Goal: Information Seeking & Learning: Learn about a topic

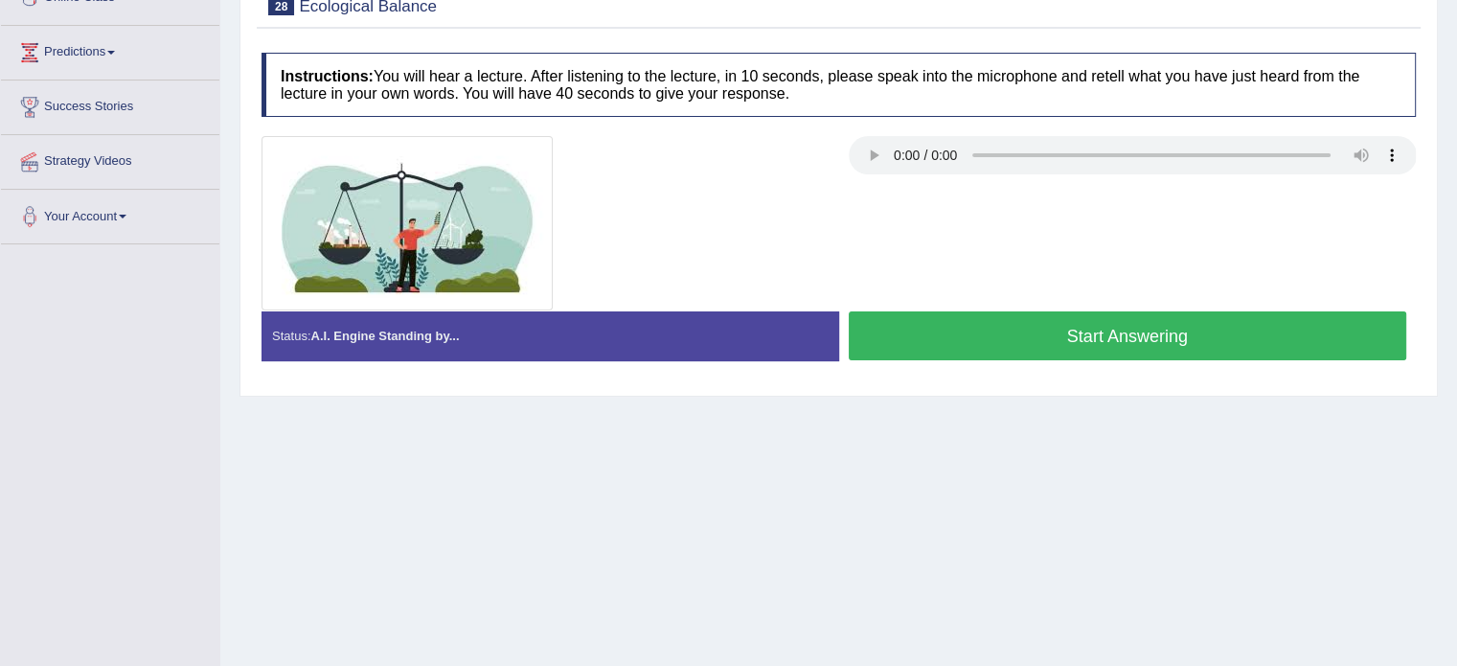
click at [1248, 340] on button "Start Answering" at bounding box center [1128, 335] width 559 height 49
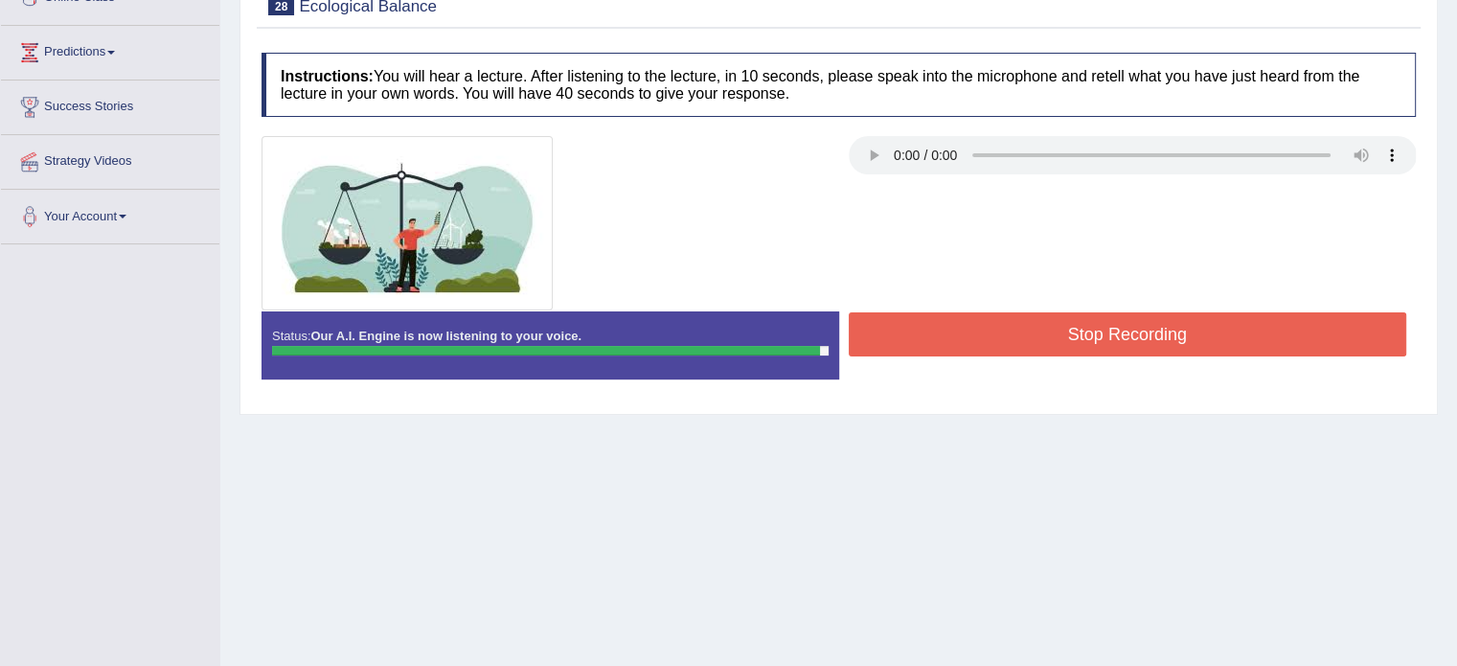
click at [1246, 340] on button "Stop Recording" at bounding box center [1128, 334] width 559 height 44
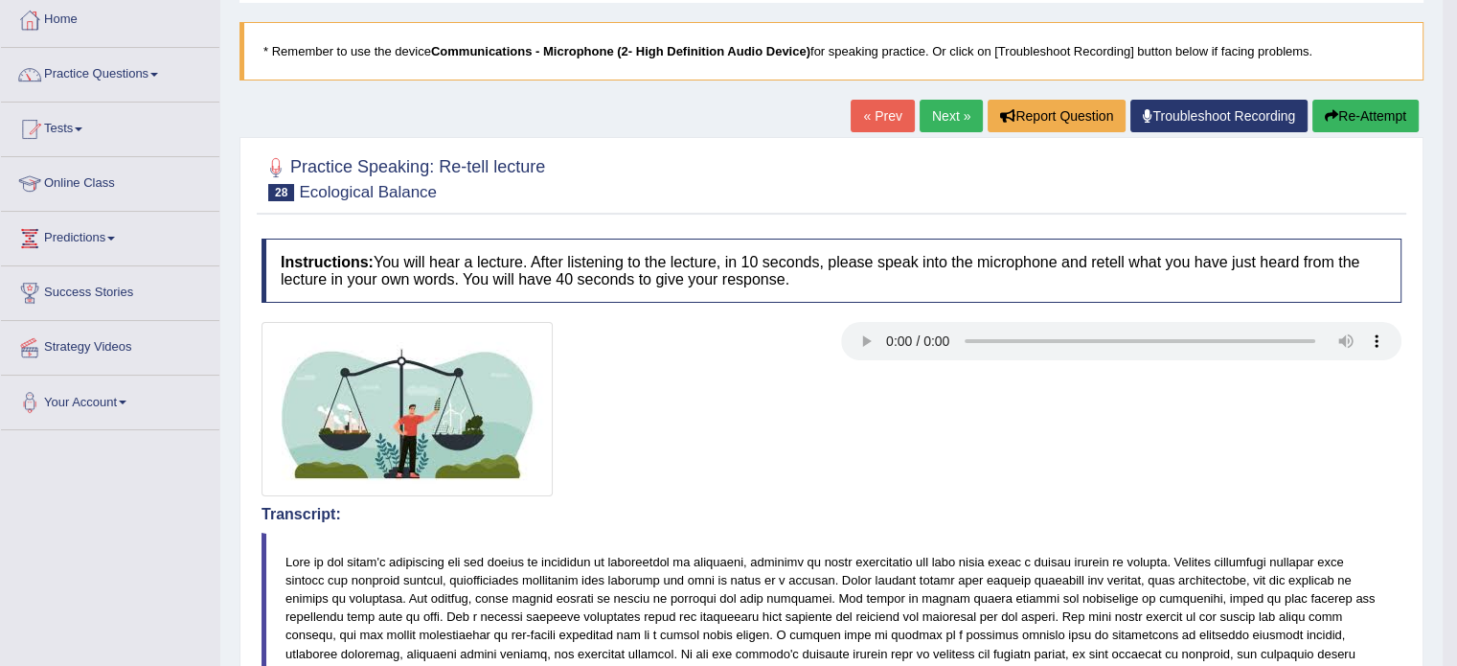
scroll to position [96, 0]
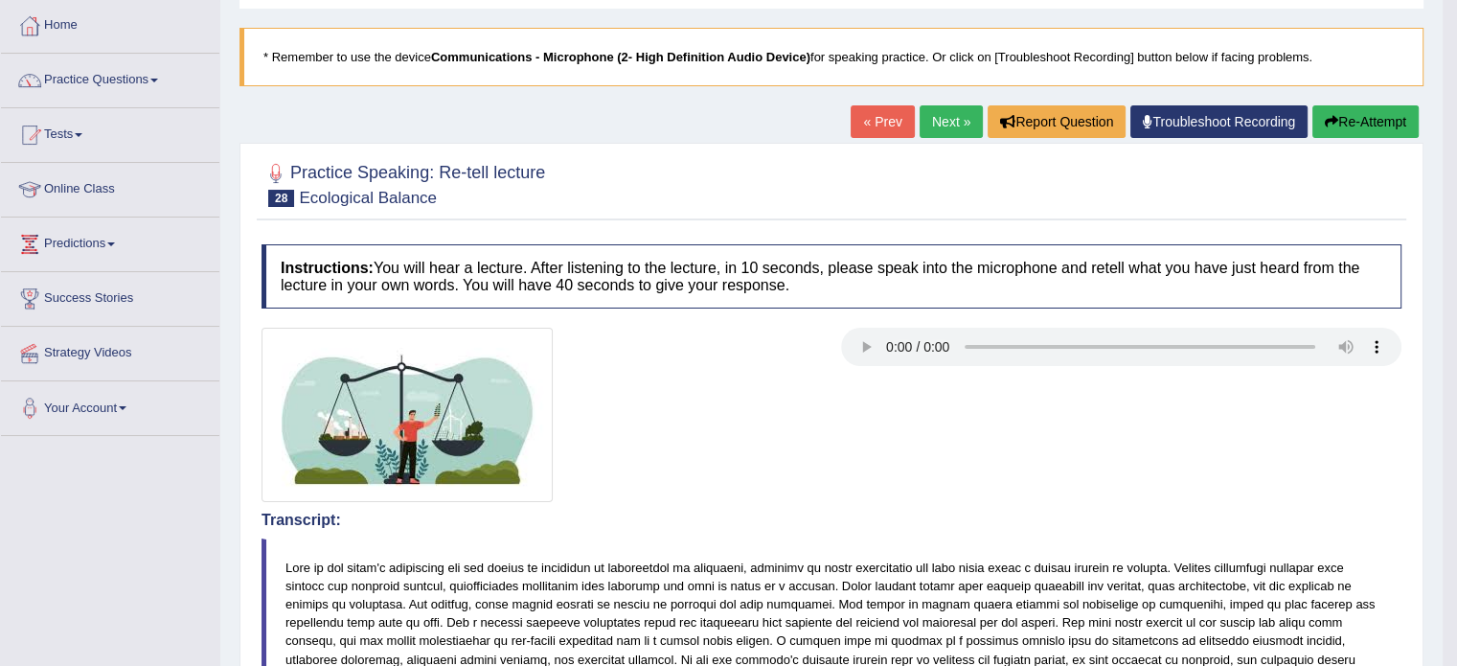
click at [942, 120] on link "Next »" at bounding box center [951, 121] width 63 height 33
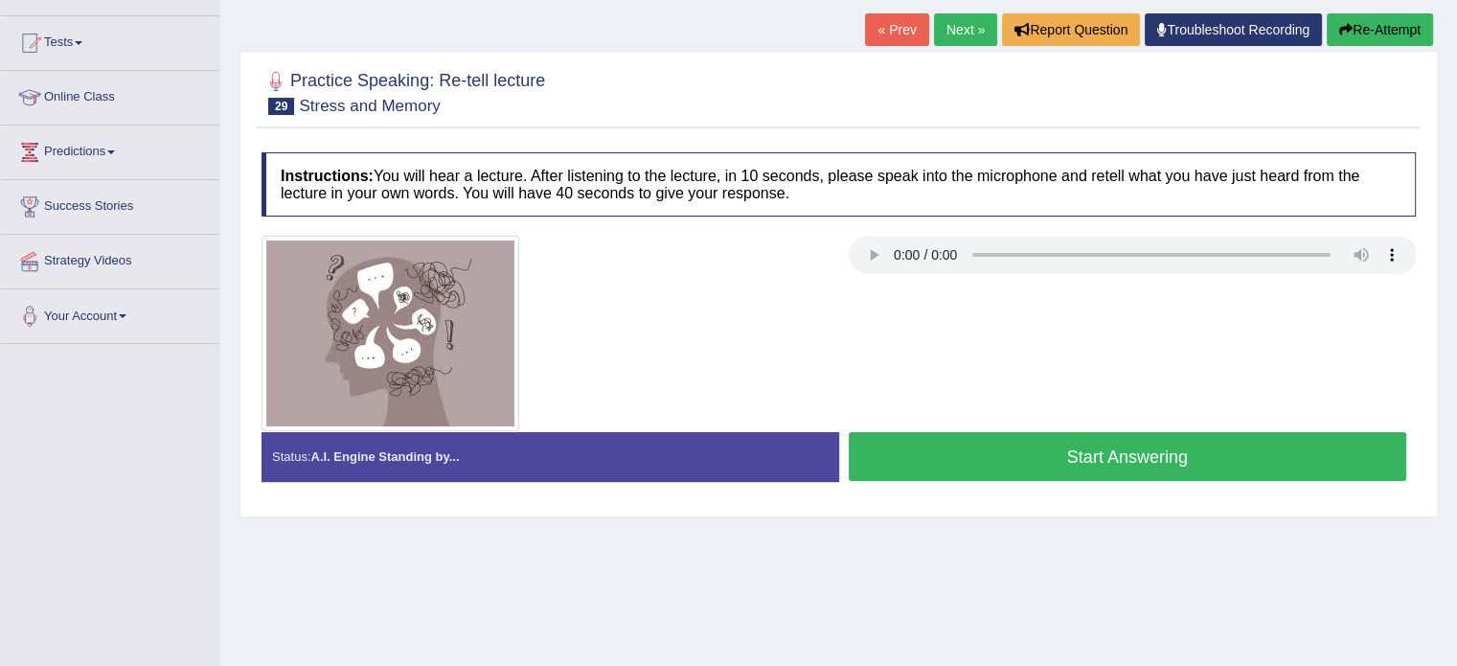
scroll to position [192, 0]
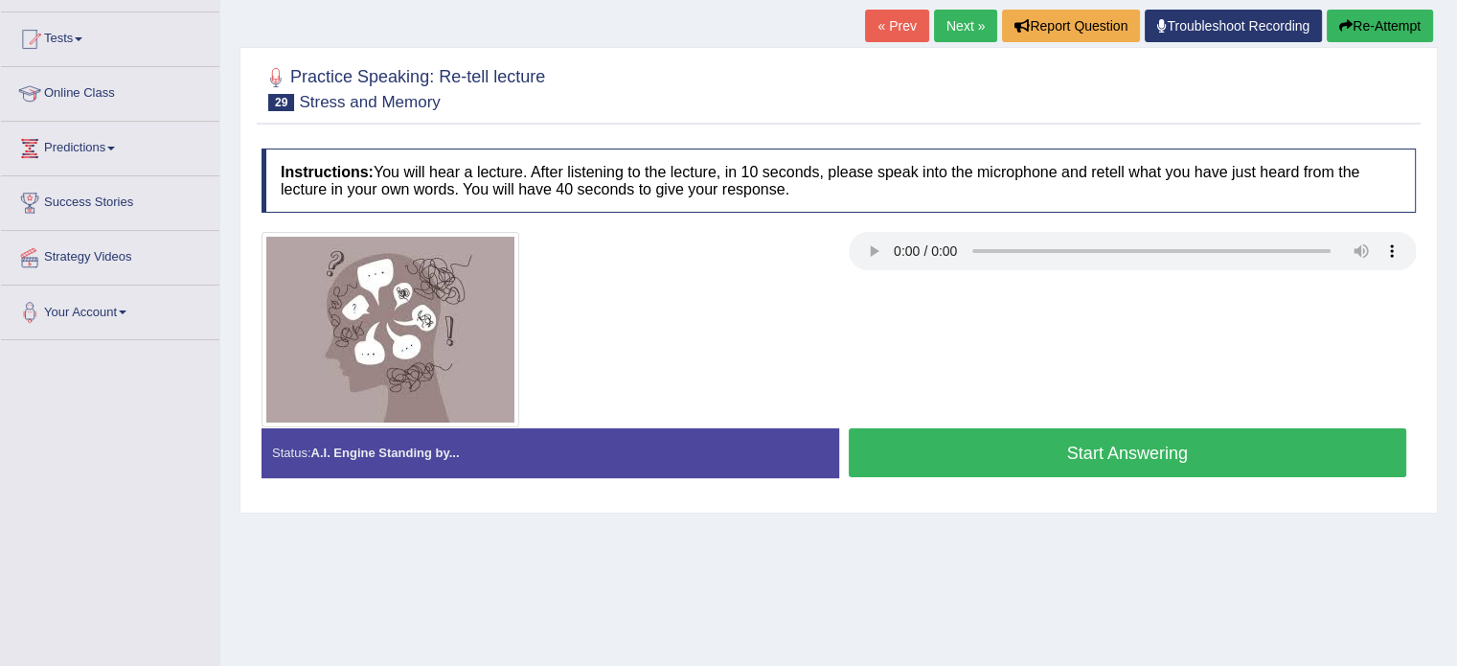
click at [1032, 456] on button "Start Answering" at bounding box center [1128, 452] width 559 height 49
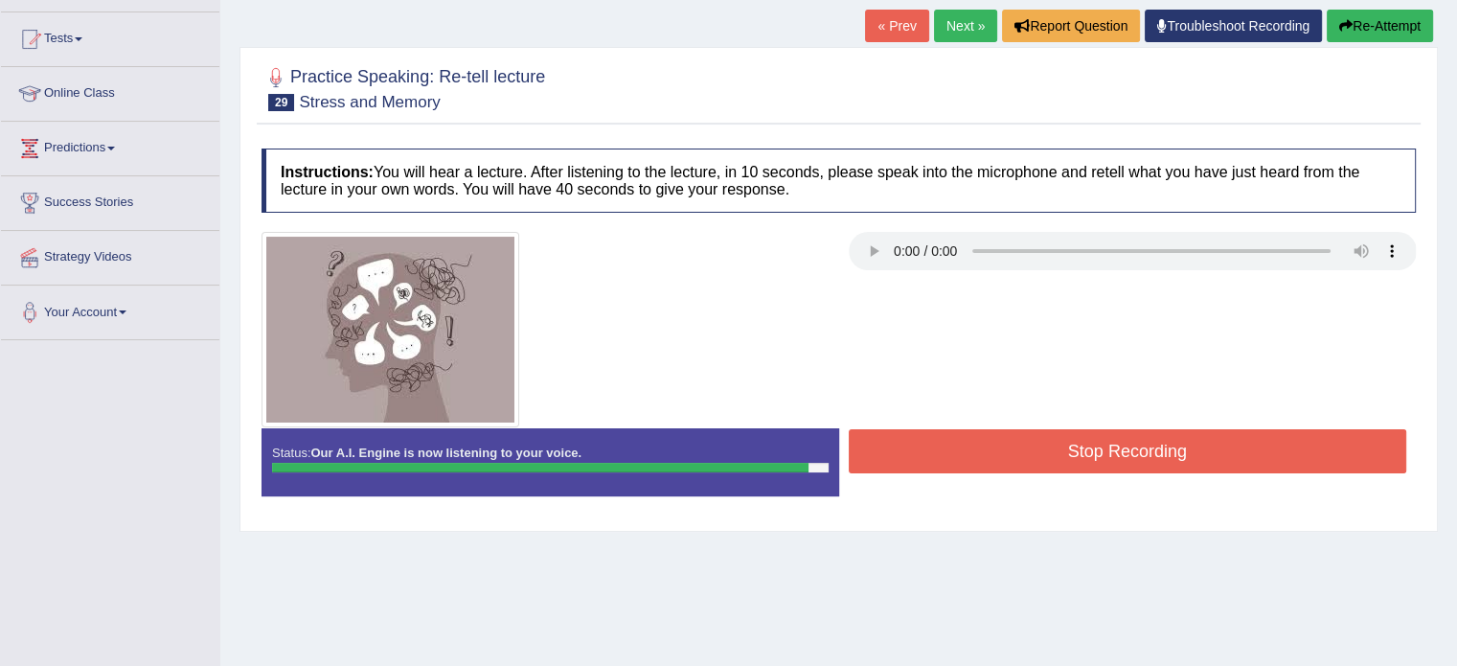
click at [1031, 449] on button "Stop Recording" at bounding box center [1128, 451] width 559 height 44
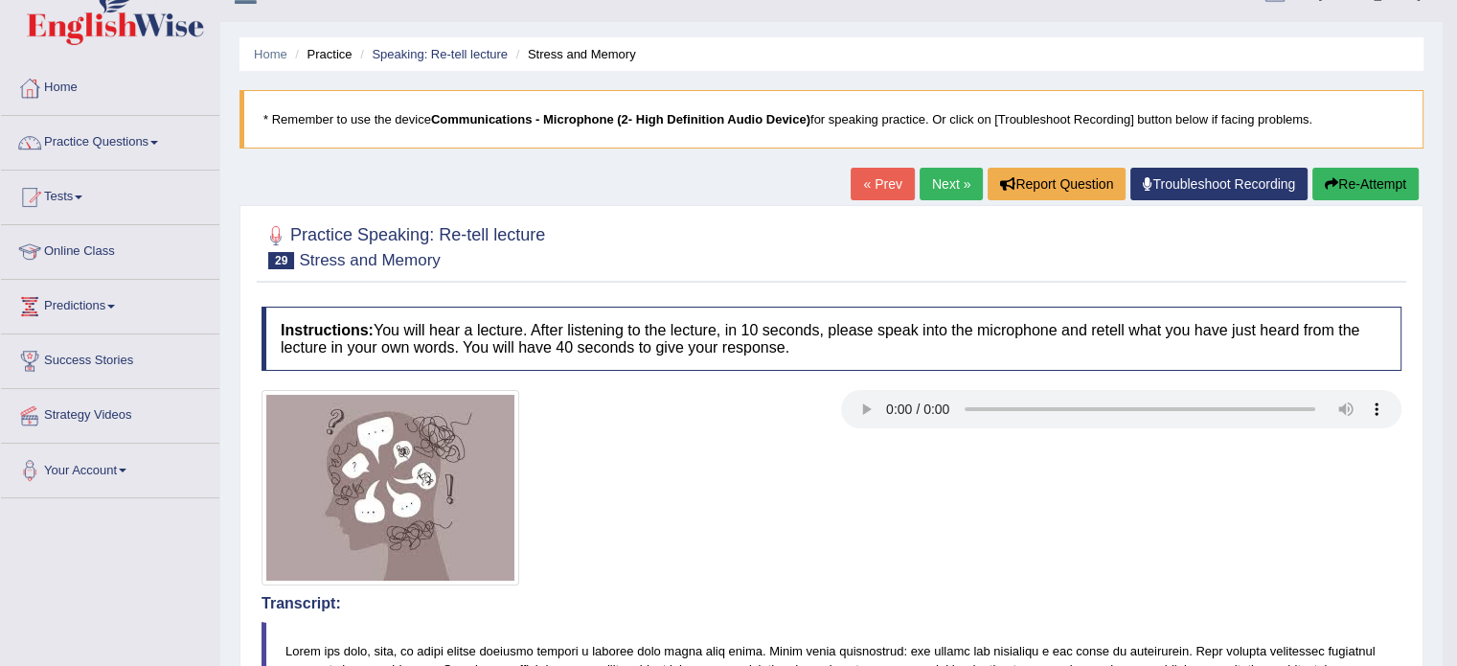
scroll to position [0, 0]
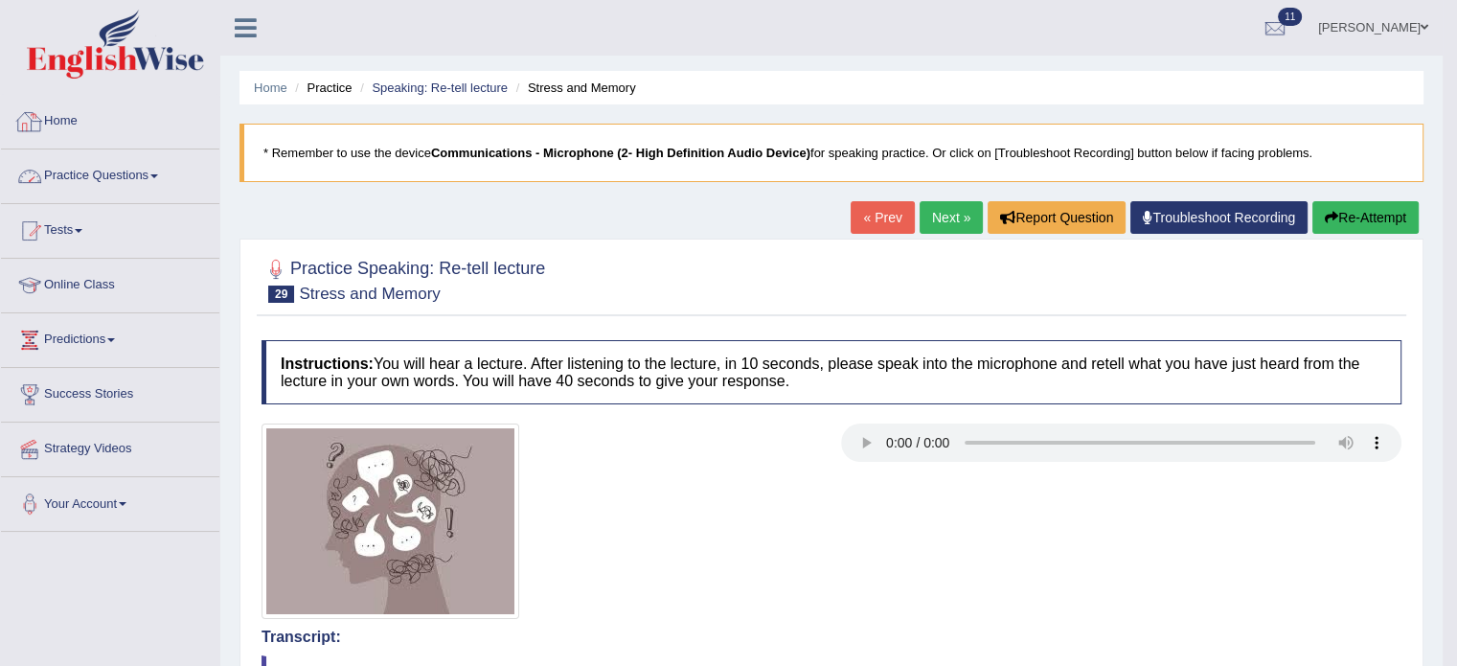
click at [120, 181] on link "Practice Questions" at bounding box center [110, 173] width 218 height 48
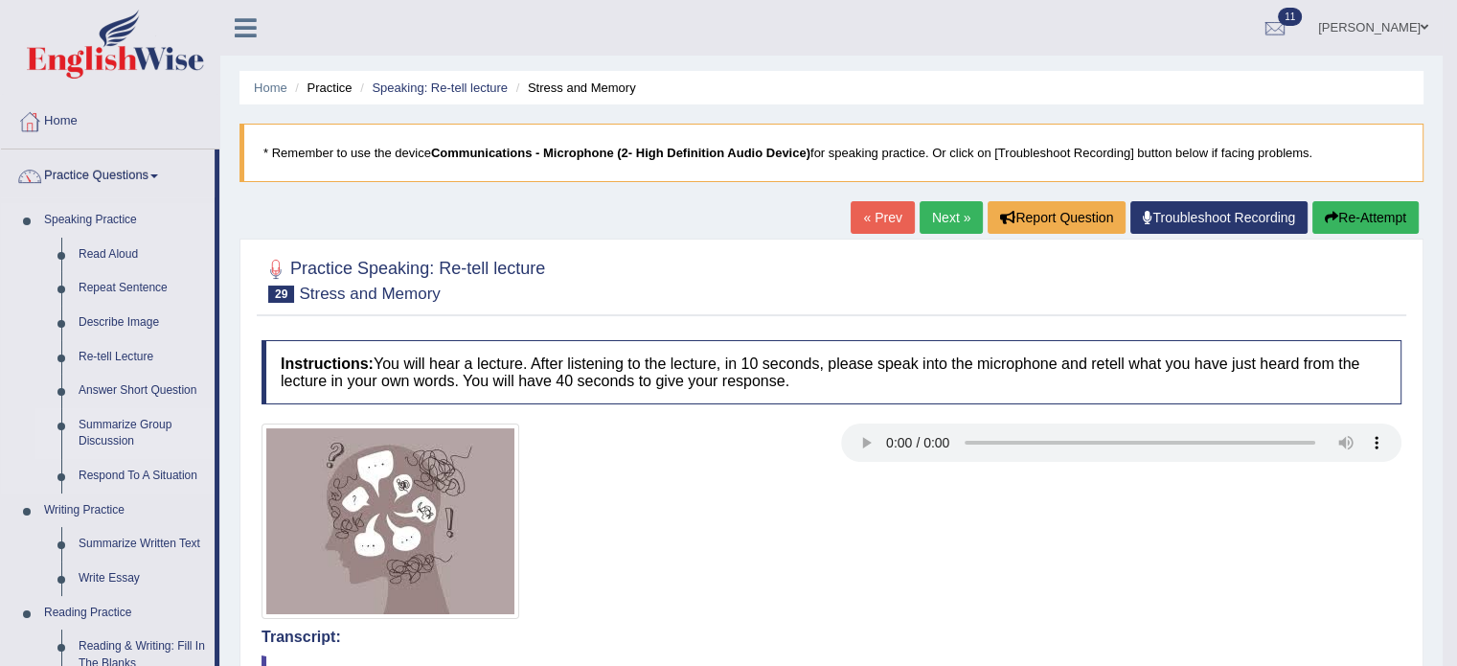
click at [91, 437] on link "Summarize Group Discussion" at bounding box center [142, 433] width 145 height 51
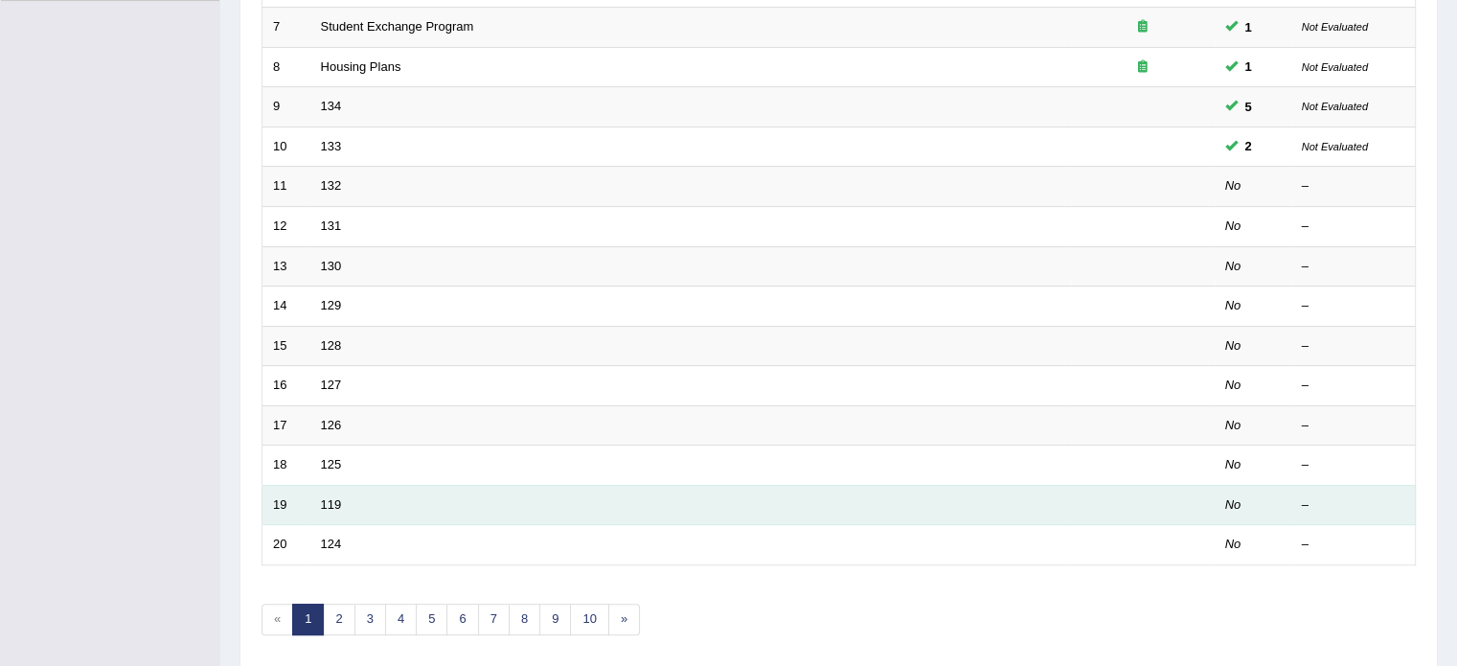
scroll to position [575, 0]
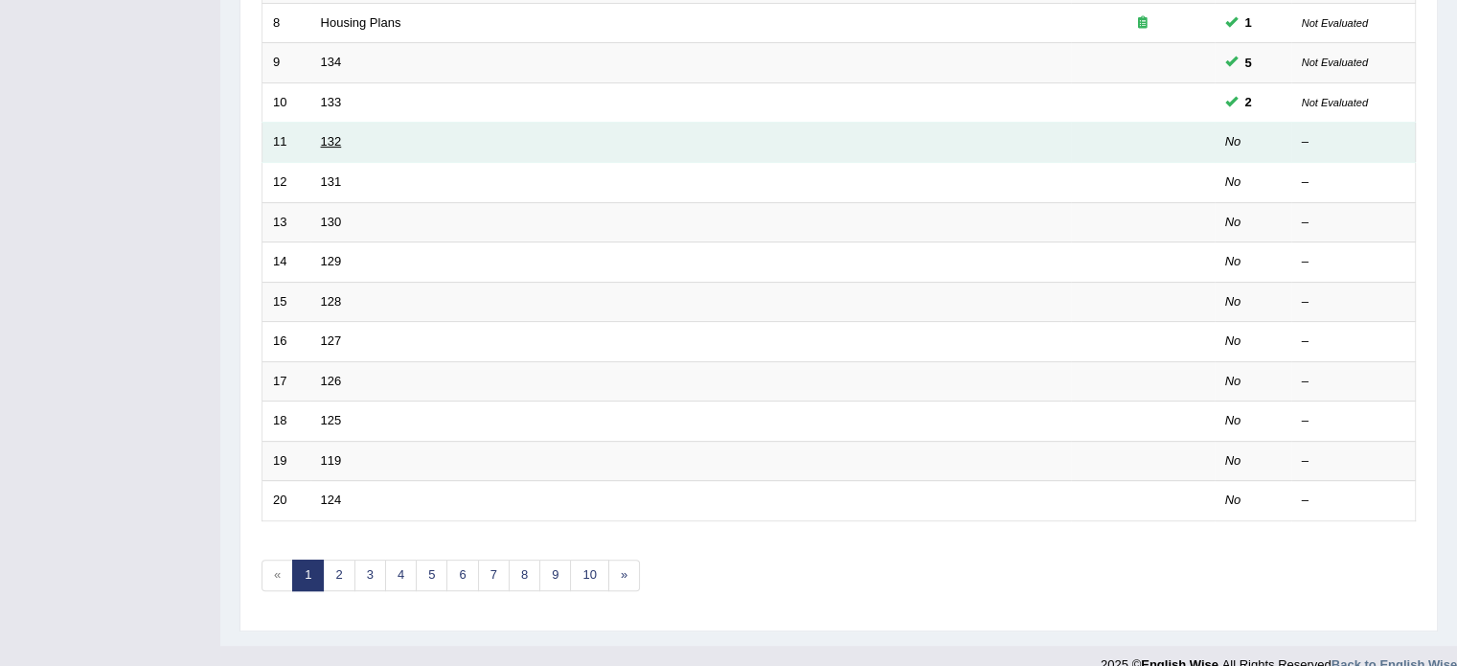
click at [324, 142] on link "132" at bounding box center [331, 141] width 21 height 14
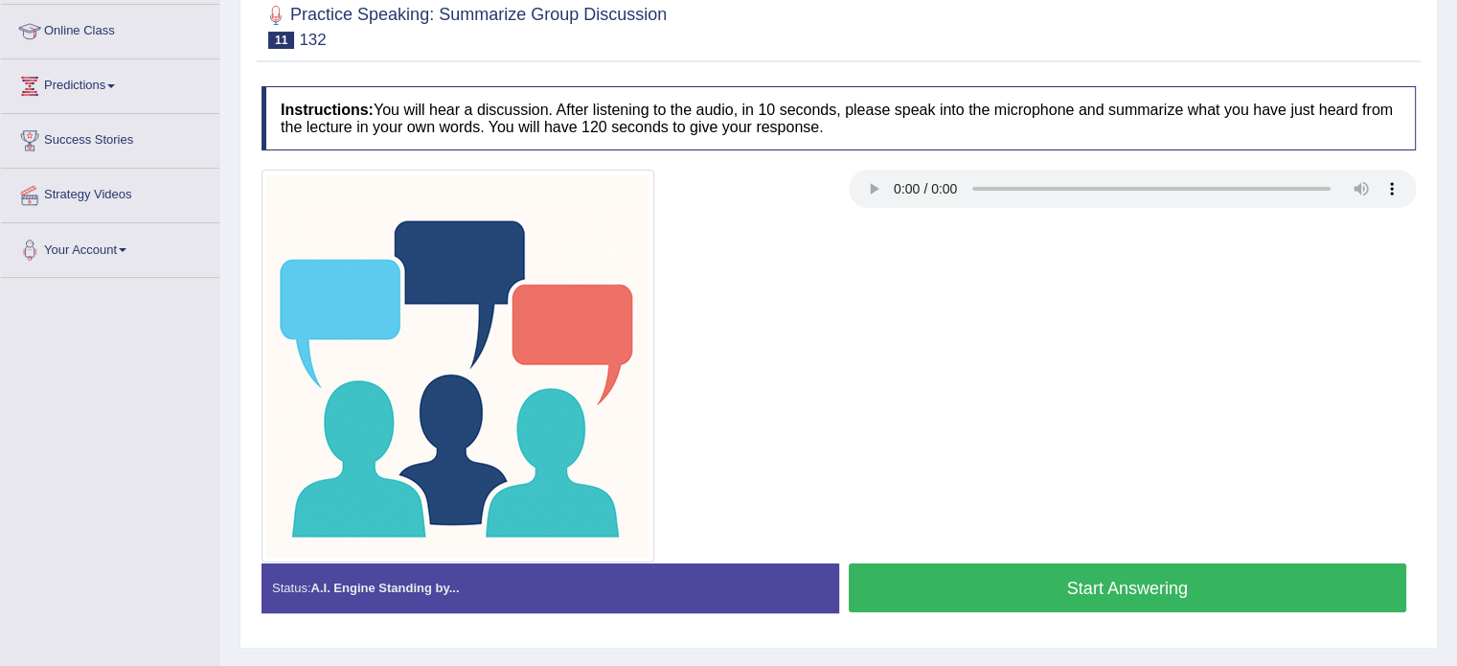
scroll to position [287, 0]
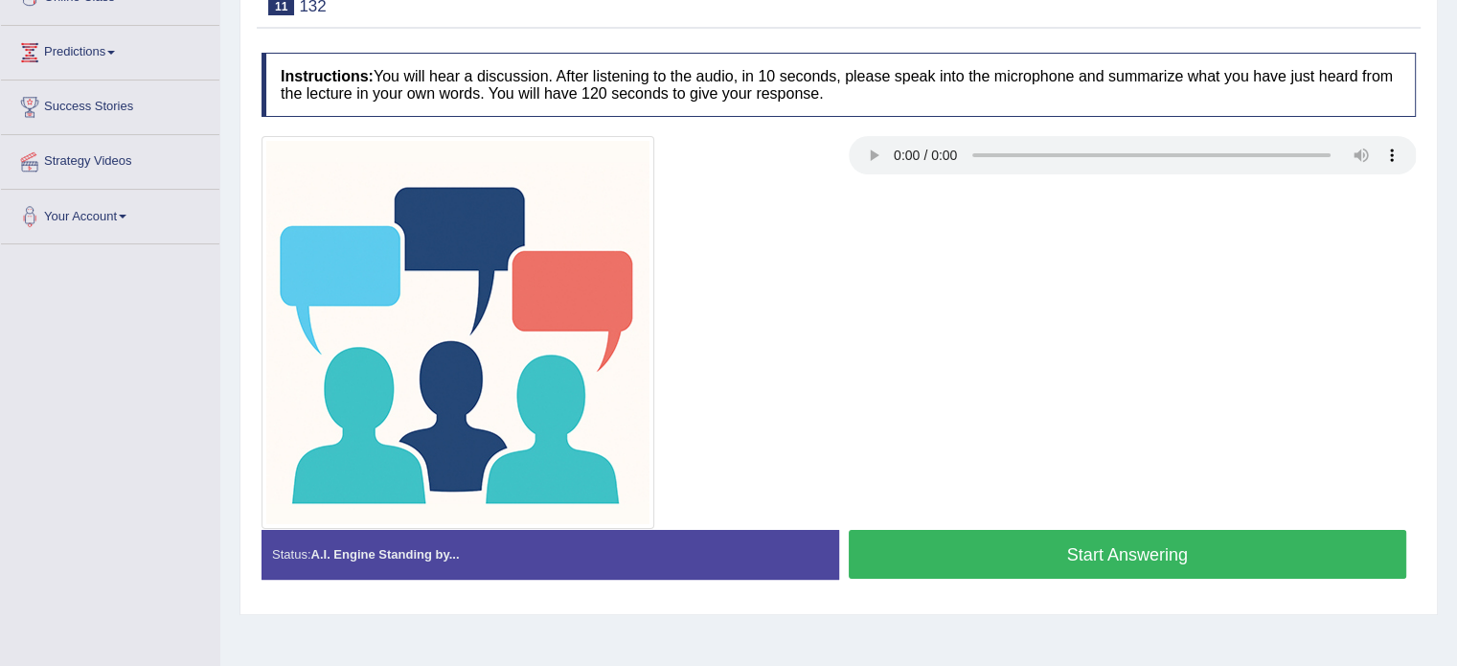
click at [1188, 562] on button "Start Answering" at bounding box center [1128, 554] width 559 height 49
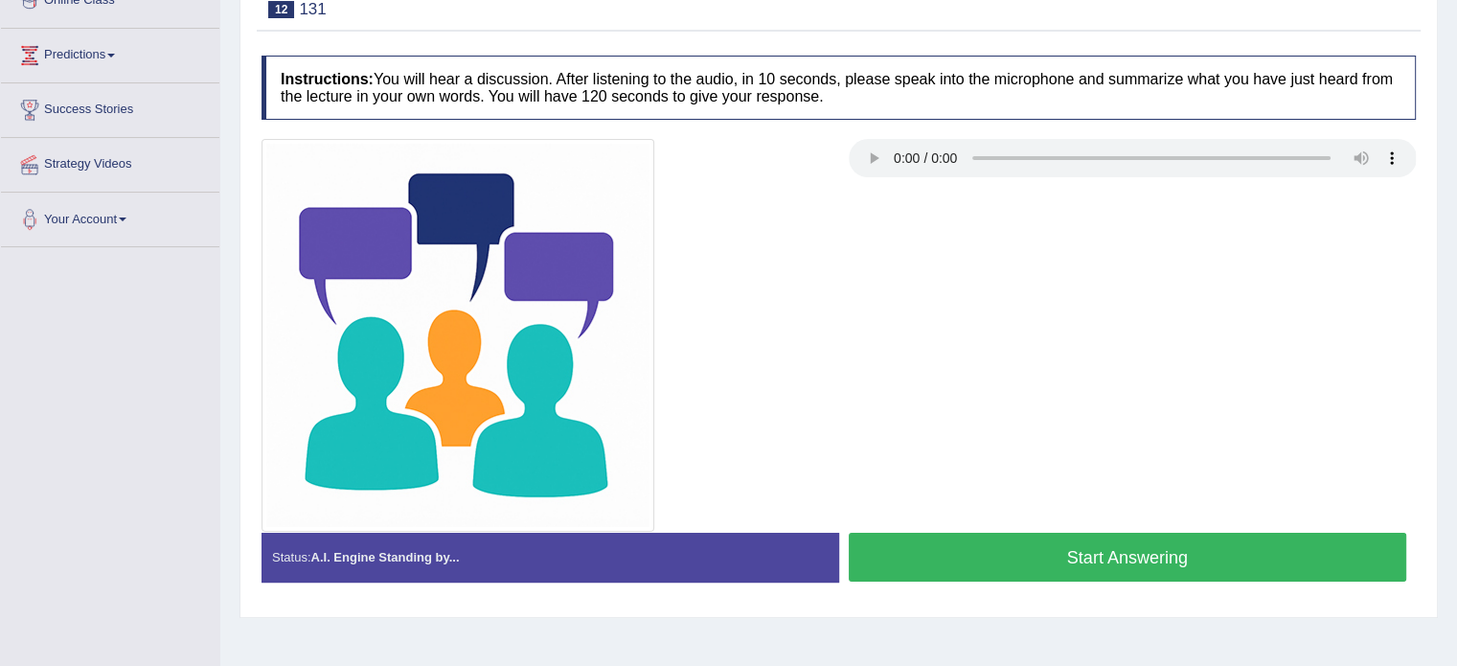
scroll to position [287, 0]
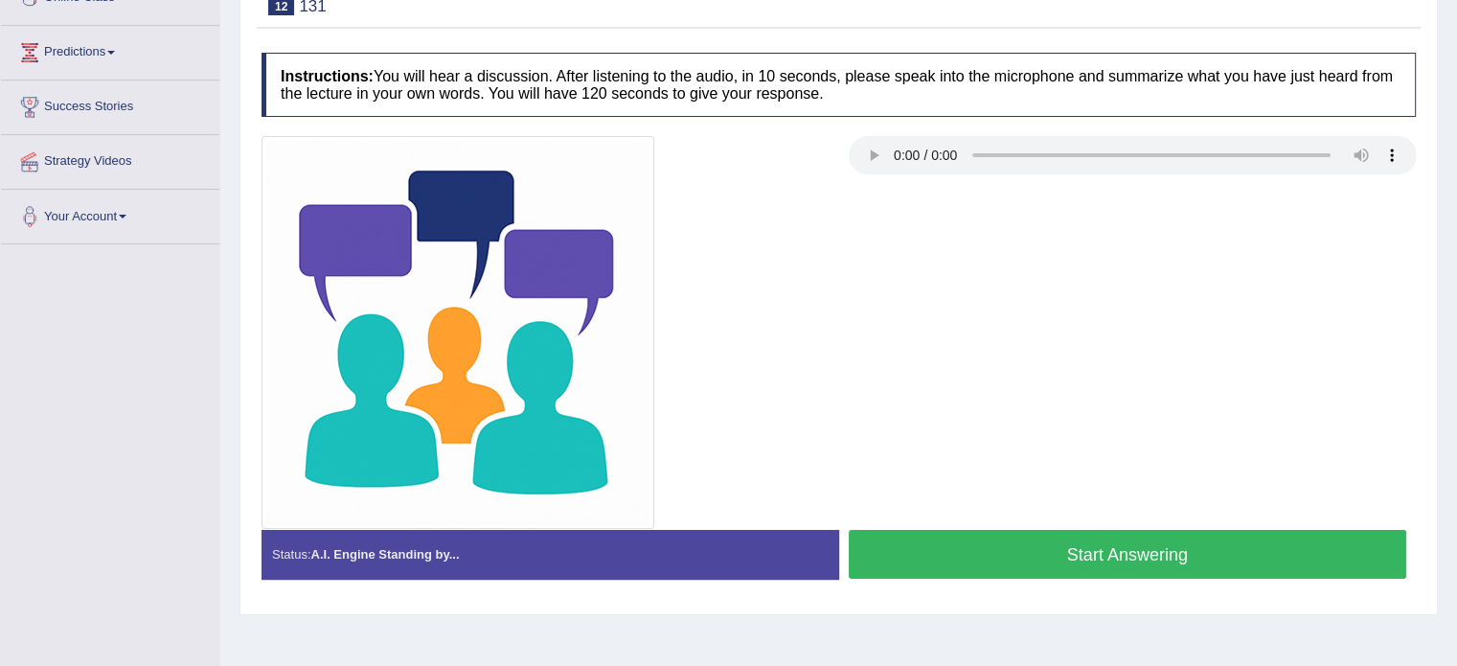
click at [1100, 547] on button "Start Answering" at bounding box center [1128, 554] width 559 height 49
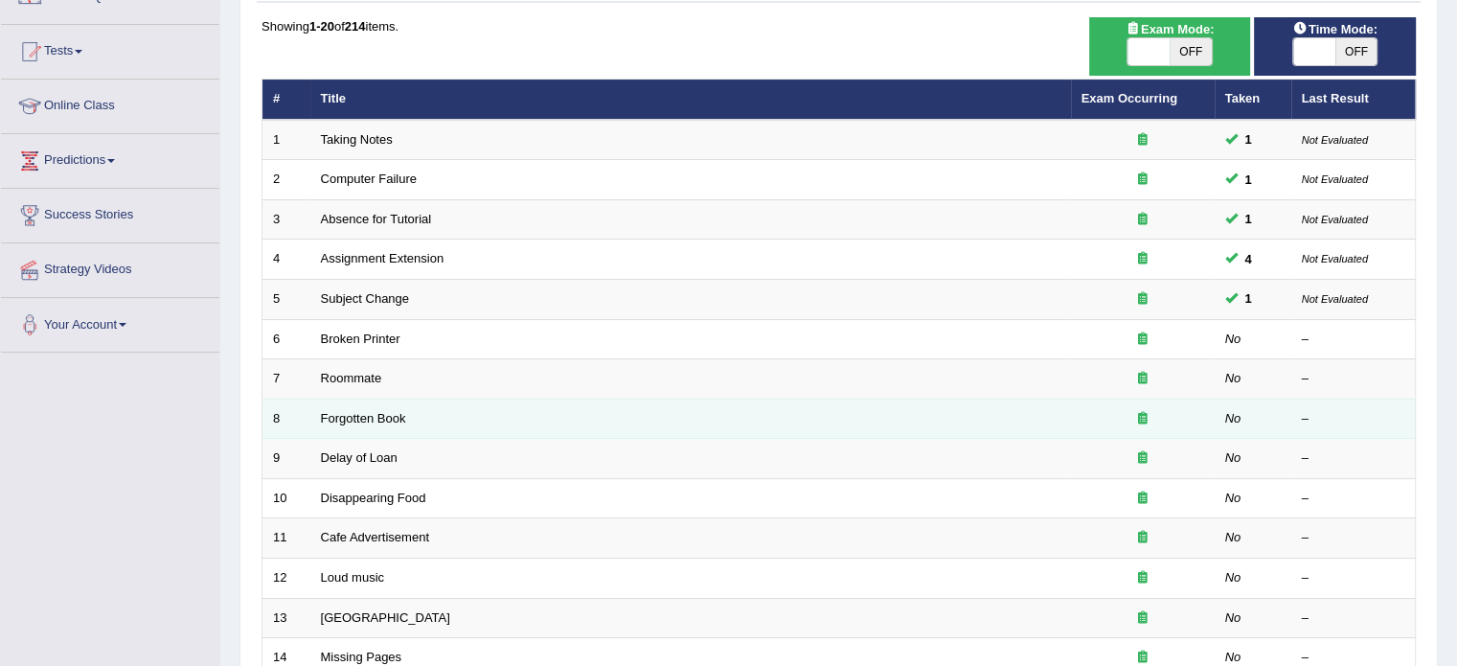
scroll to position [192, 0]
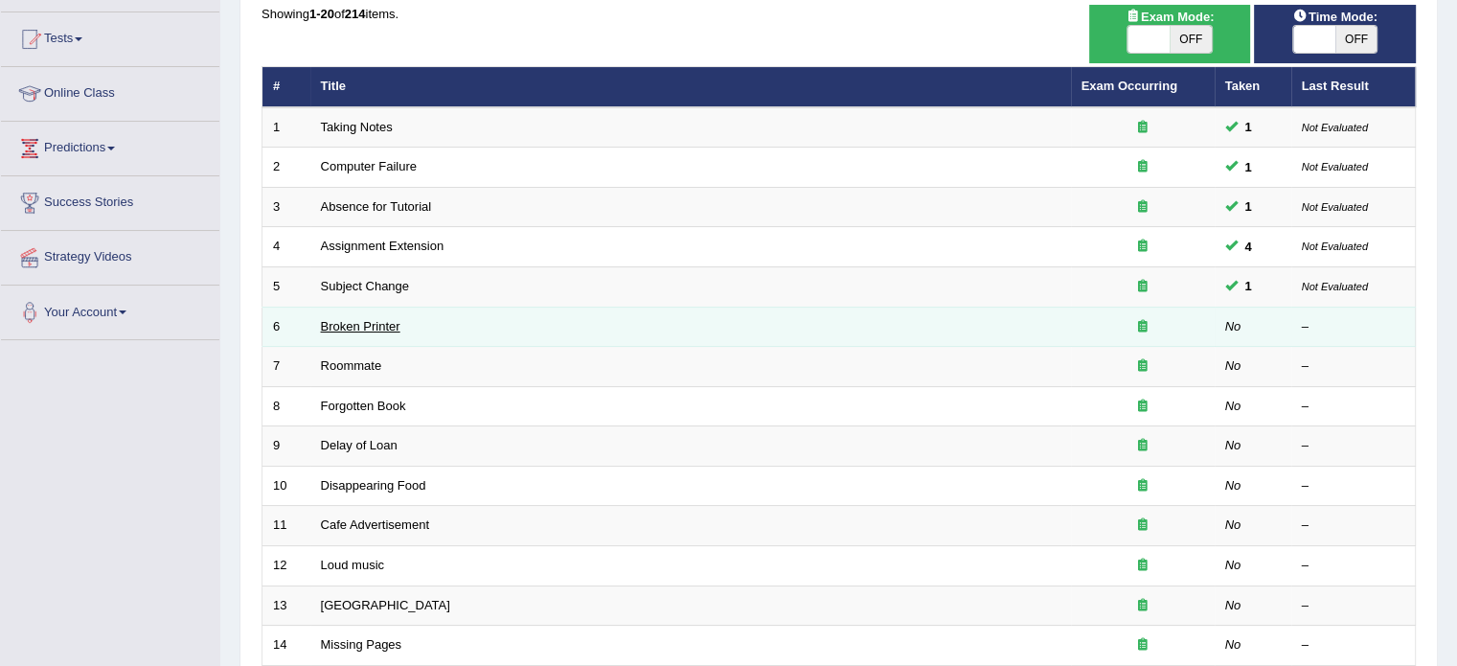
click at [356, 322] on link "Broken Printer" at bounding box center [361, 326] width 80 height 14
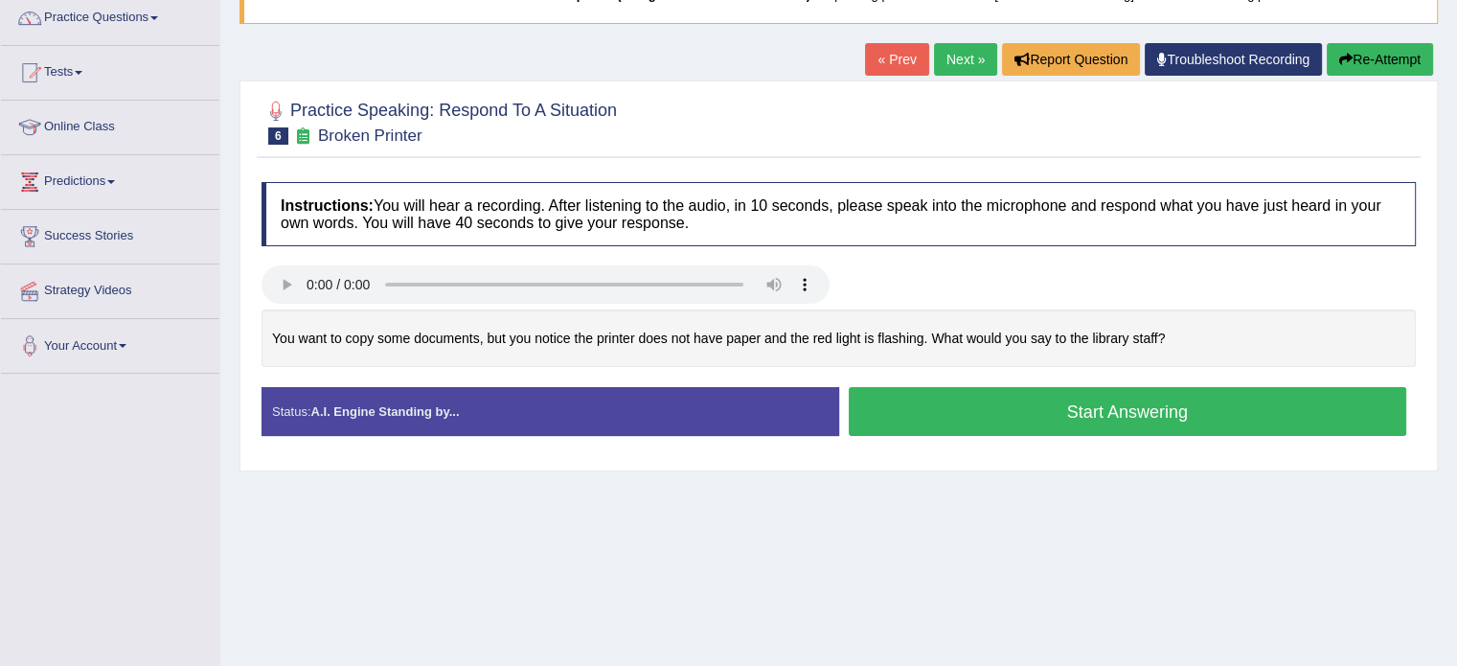
scroll to position [192, 0]
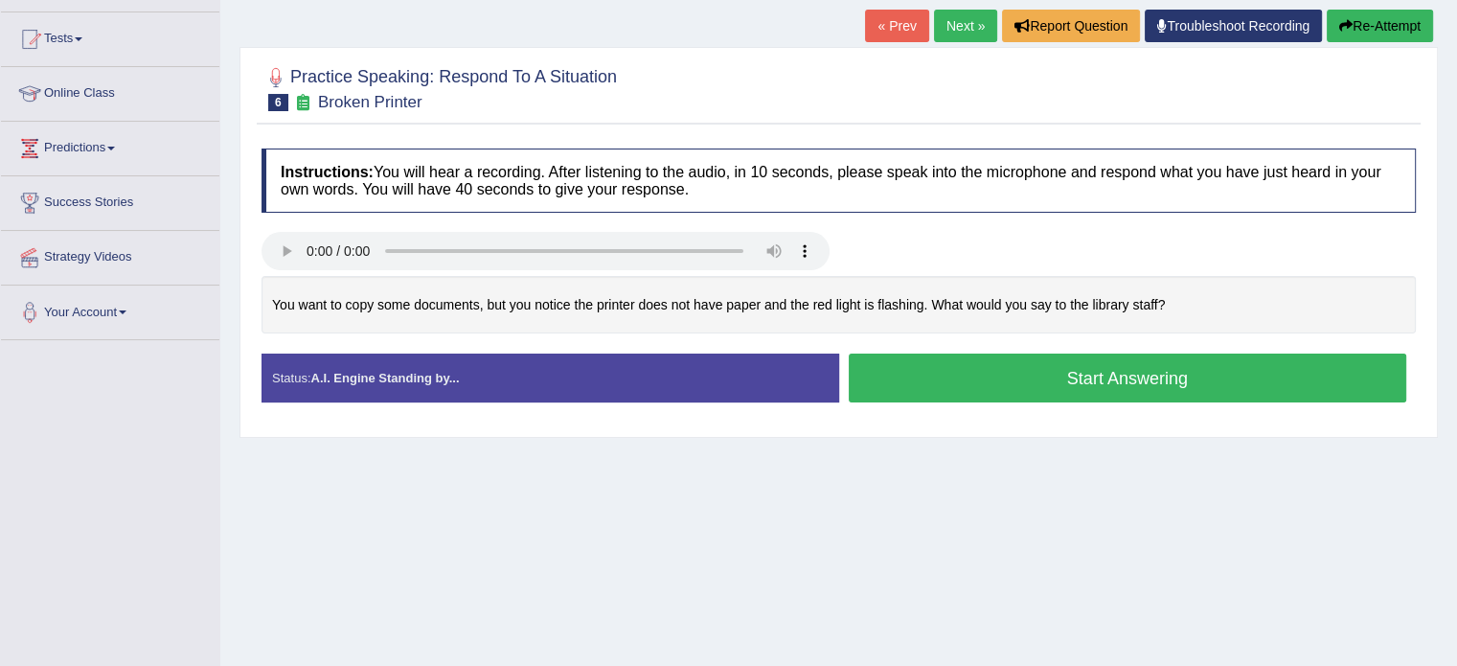
click at [1085, 373] on button "Start Answering" at bounding box center [1128, 378] width 559 height 49
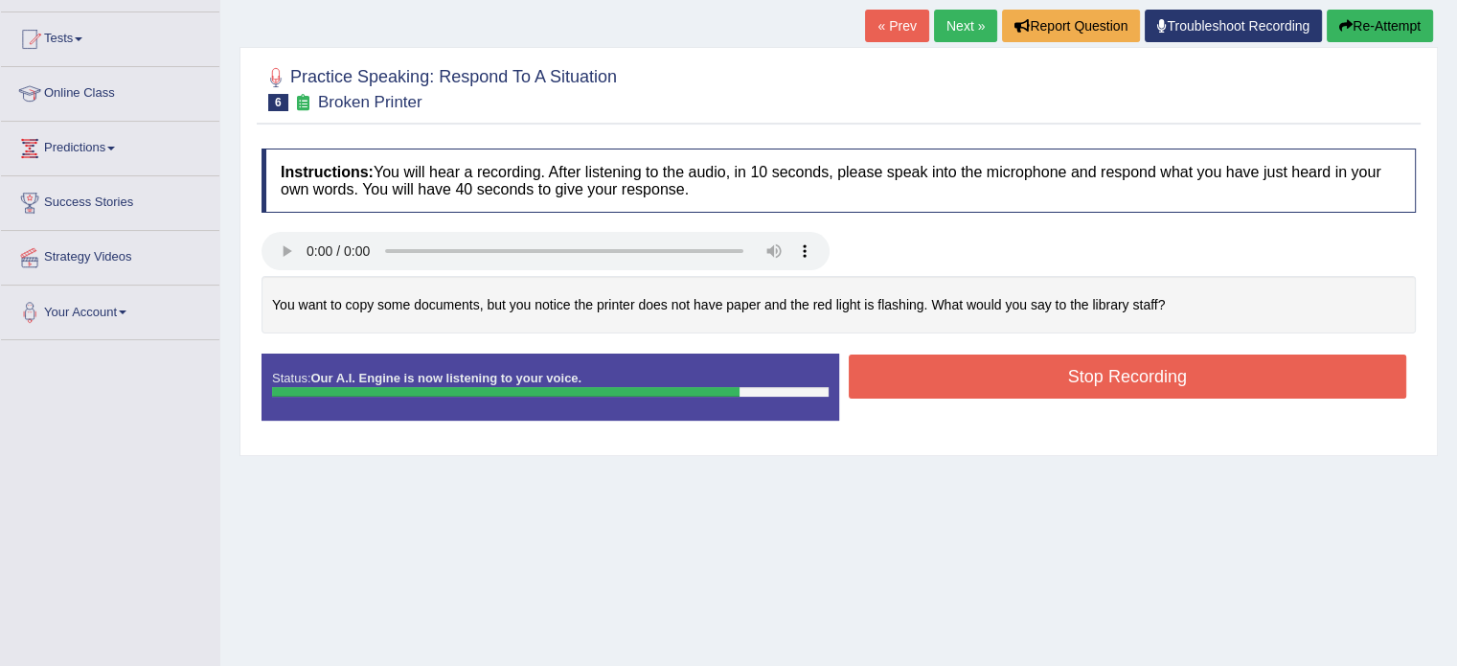
click at [1135, 372] on button "Stop Recording" at bounding box center [1128, 376] width 559 height 44
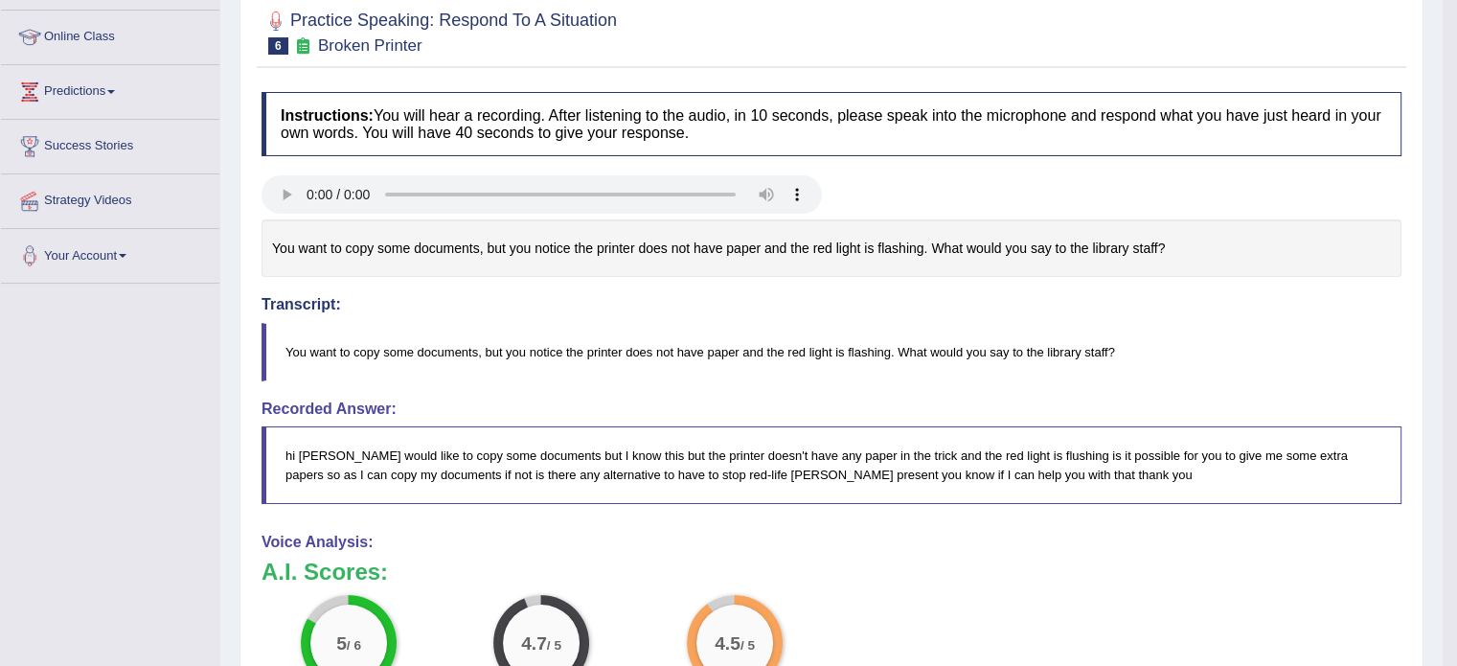
scroll to position [96, 0]
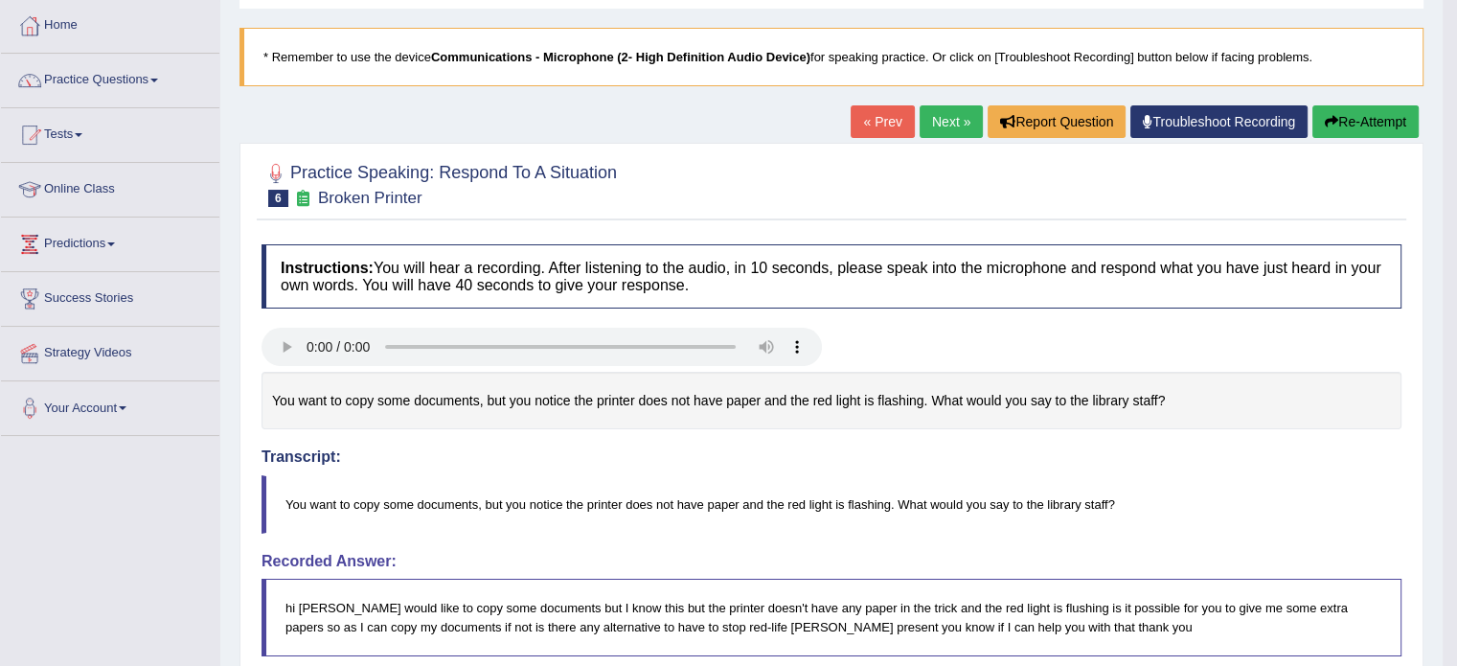
click at [954, 113] on link "Next »" at bounding box center [951, 121] width 63 height 33
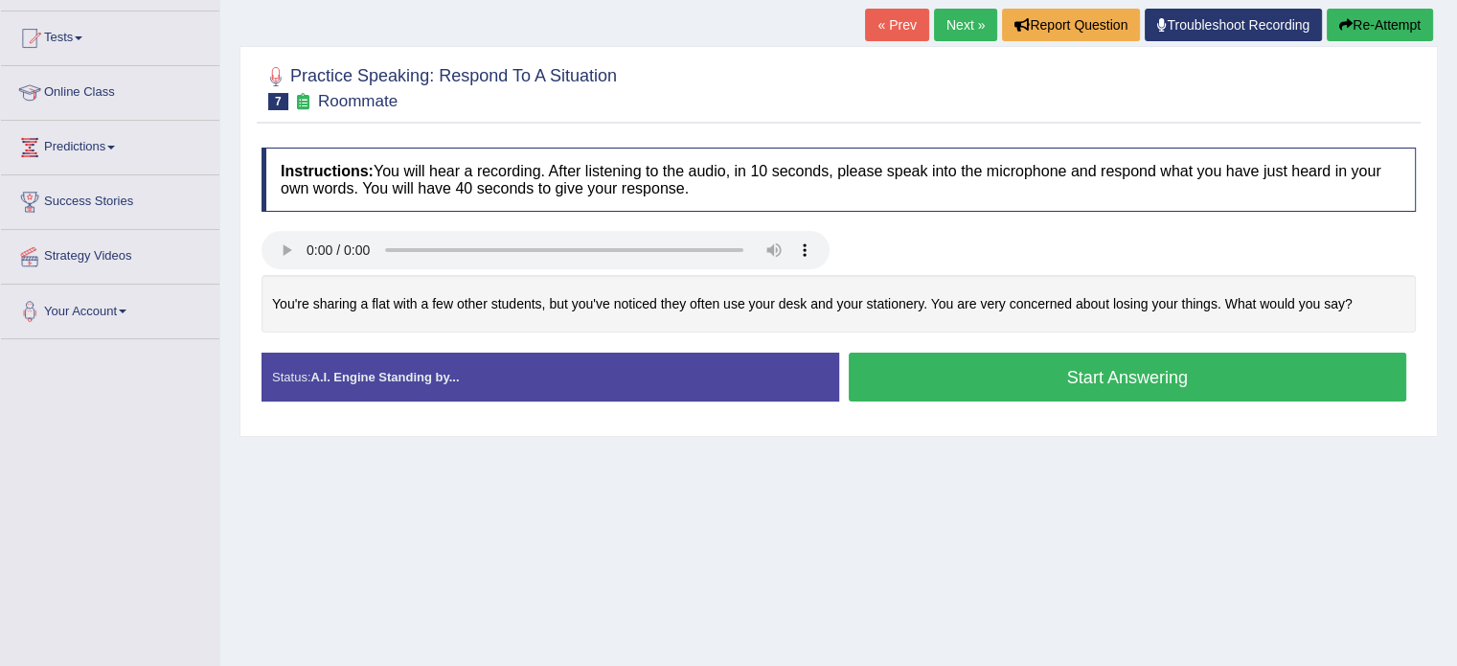
scroll to position [287, 0]
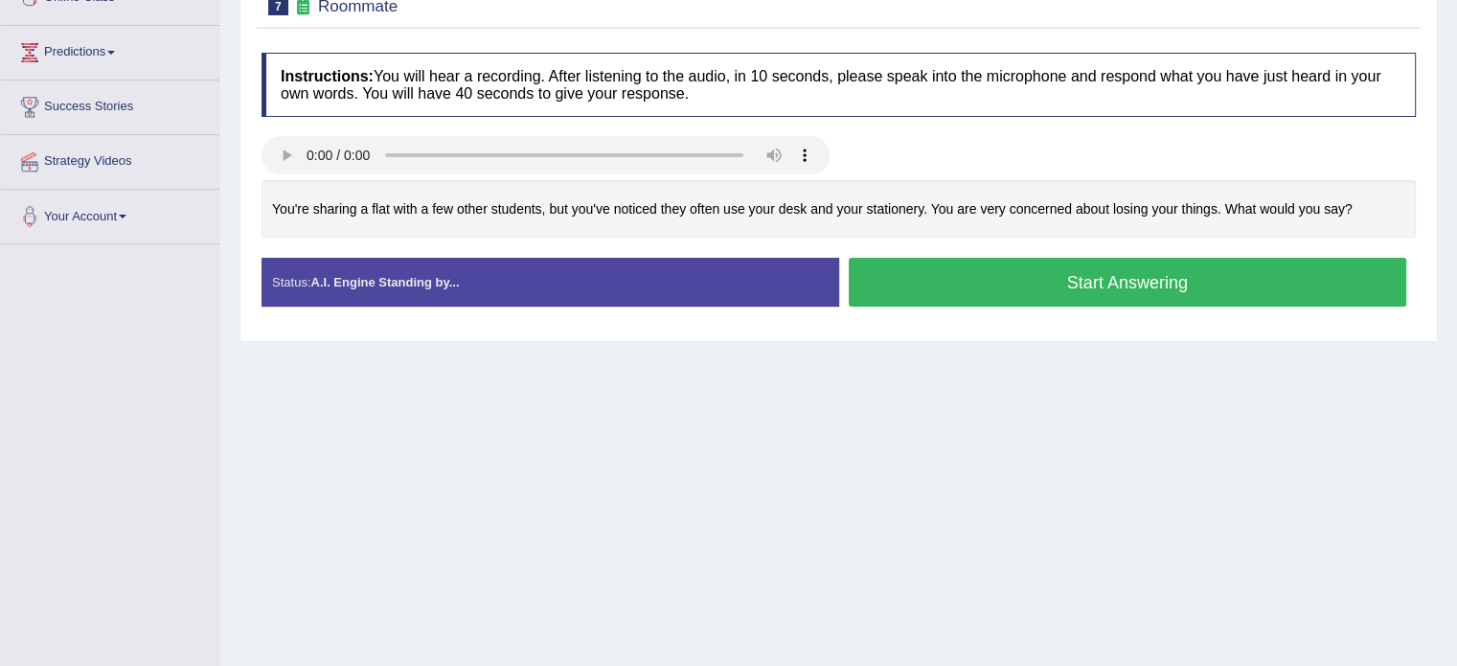
click at [917, 287] on button "Start Answering" at bounding box center [1128, 282] width 559 height 49
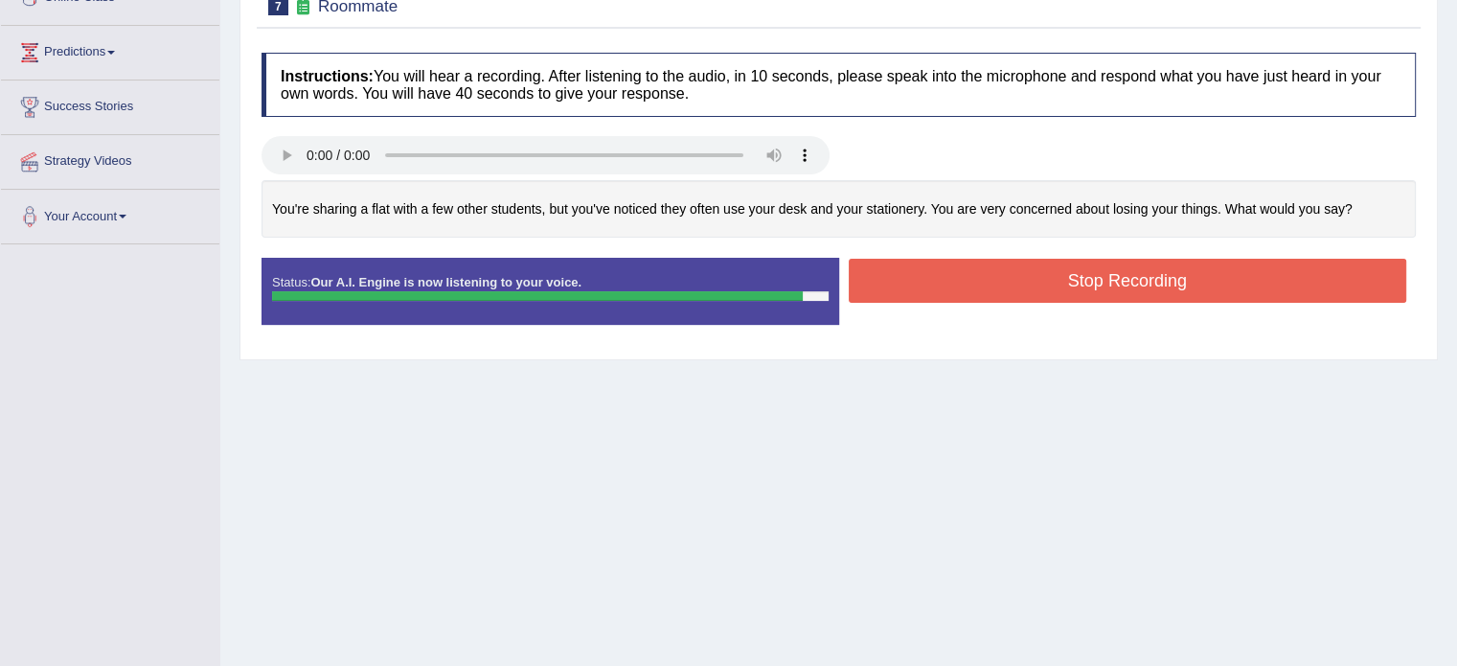
click at [924, 279] on button "Stop Recording" at bounding box center [1128, 281] width 559 height 44
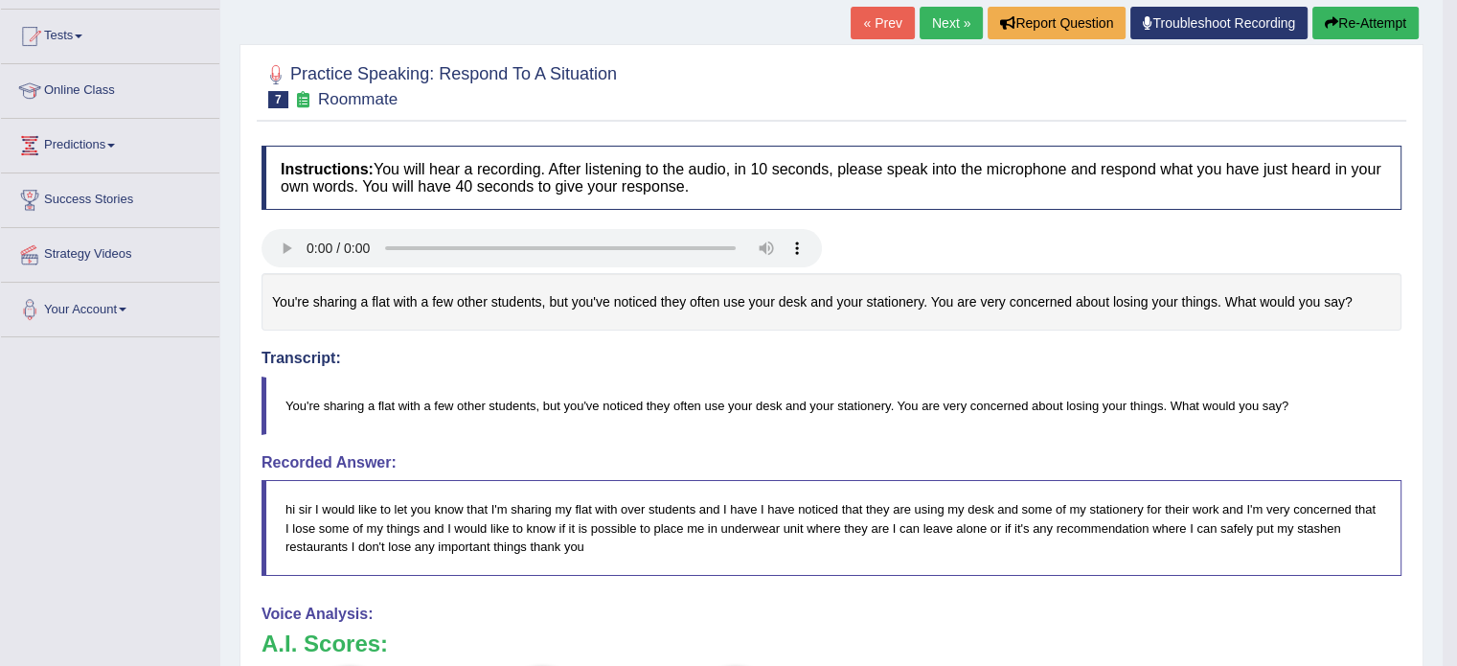
scroll to position [192, 0]
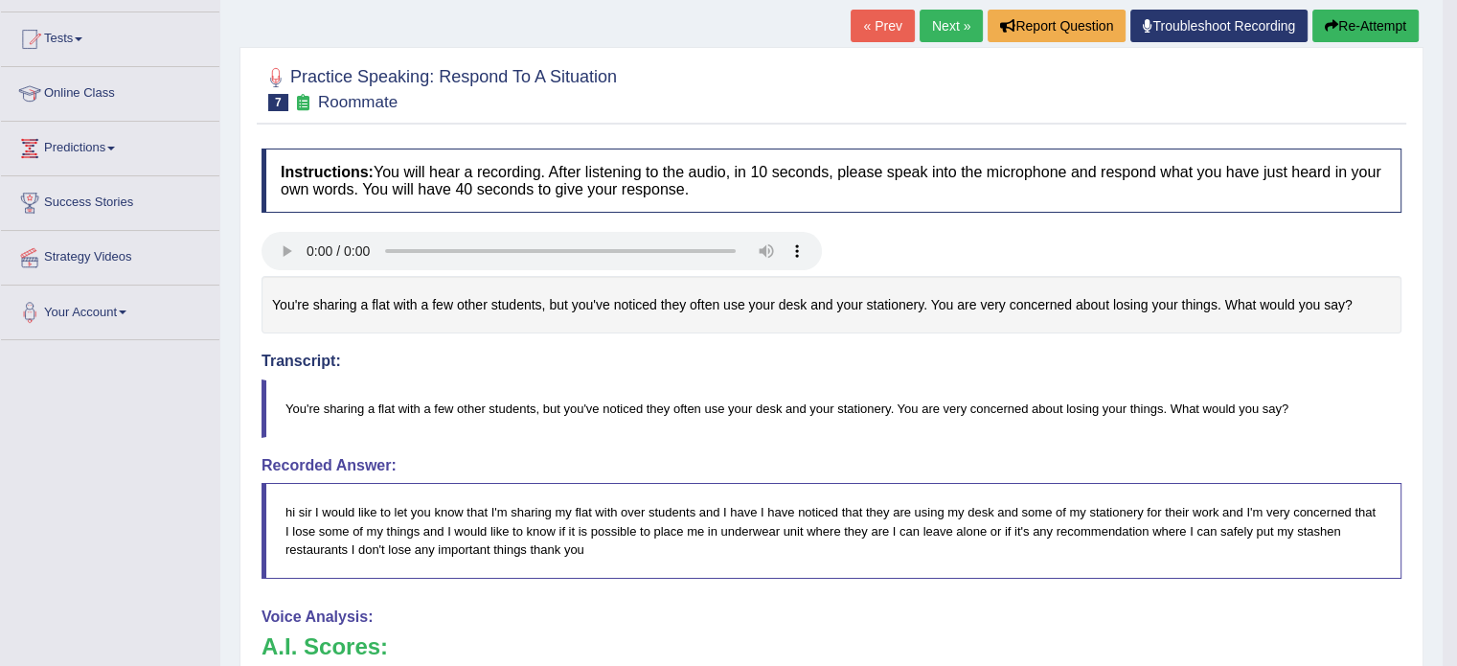
click at [927, 21] on link "Next »" at bounding box center [951, 26] width 63 height 33
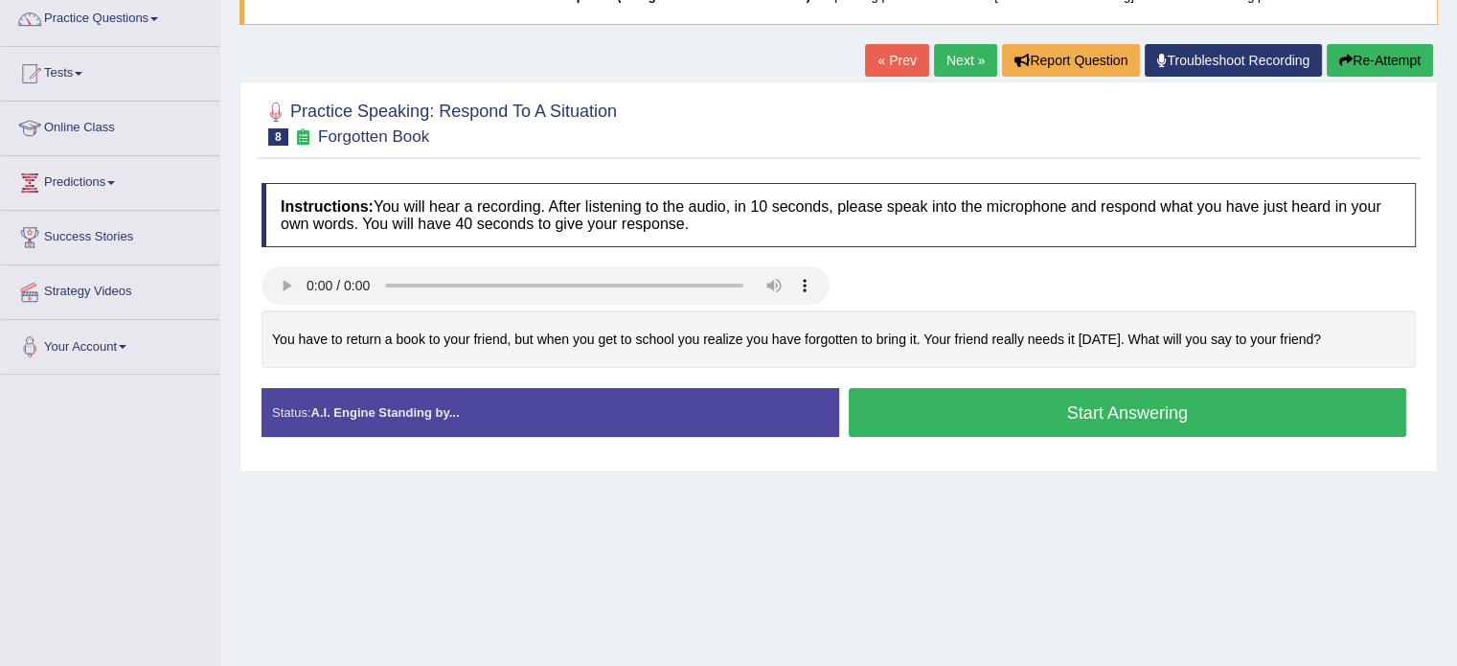
scroll to position [192, 0]
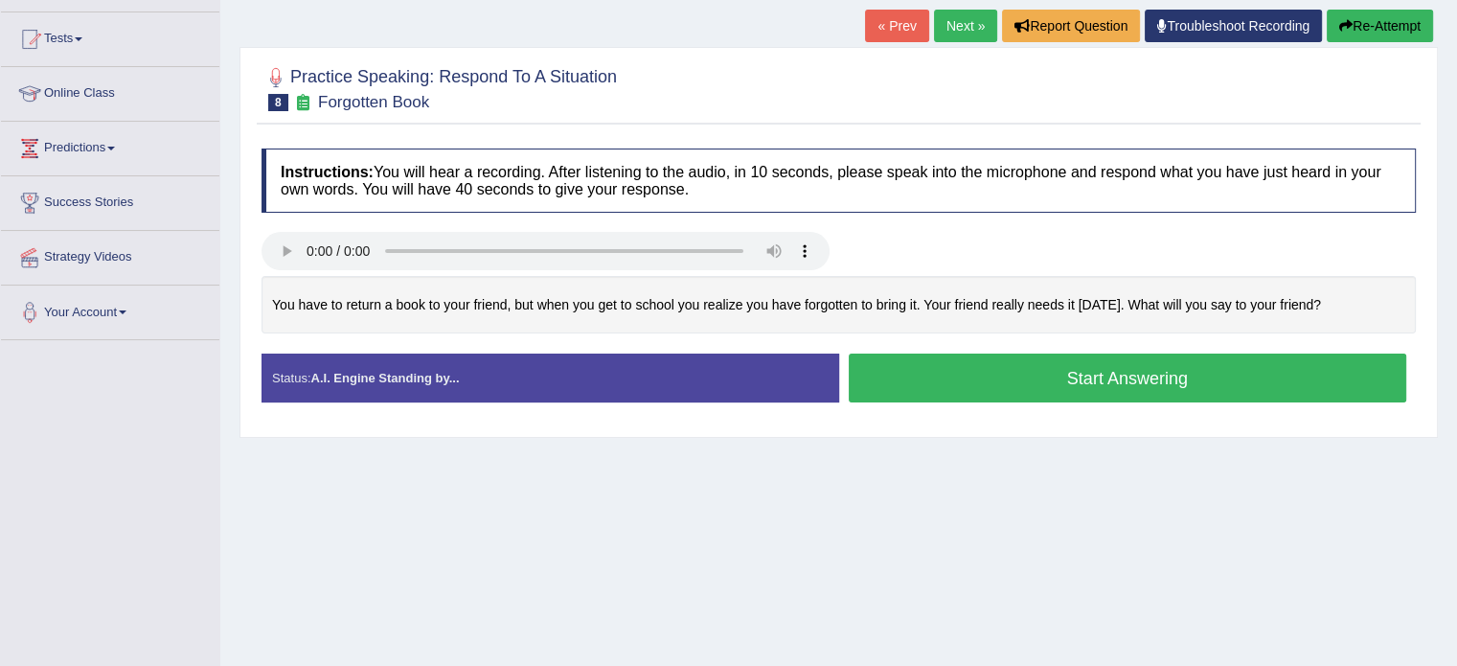
click at [1060, 374] on button "Start Answering" at bounding box center [1128, 378] width 559 height 49
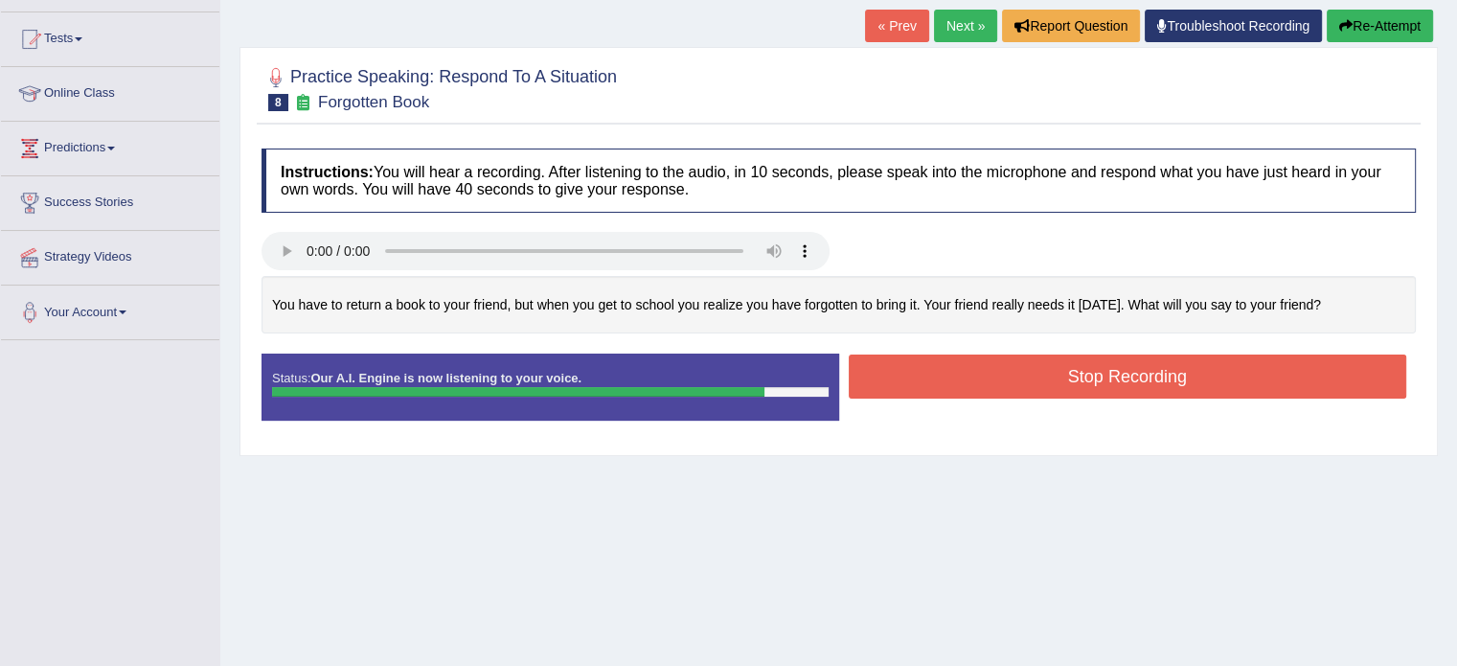
click at [999, 378] on button "Stop Recording" at bounding box center [1128, 376] width 559 height 44
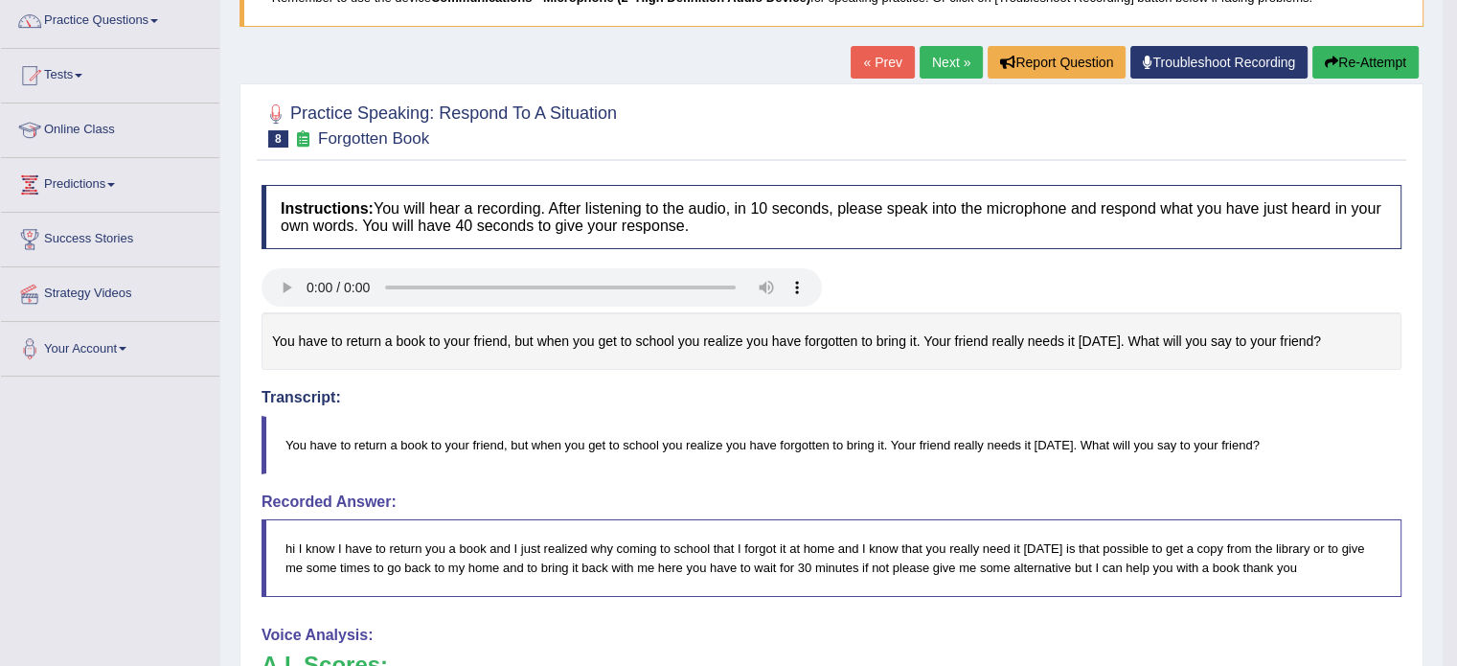
scroll to position [96, 0]
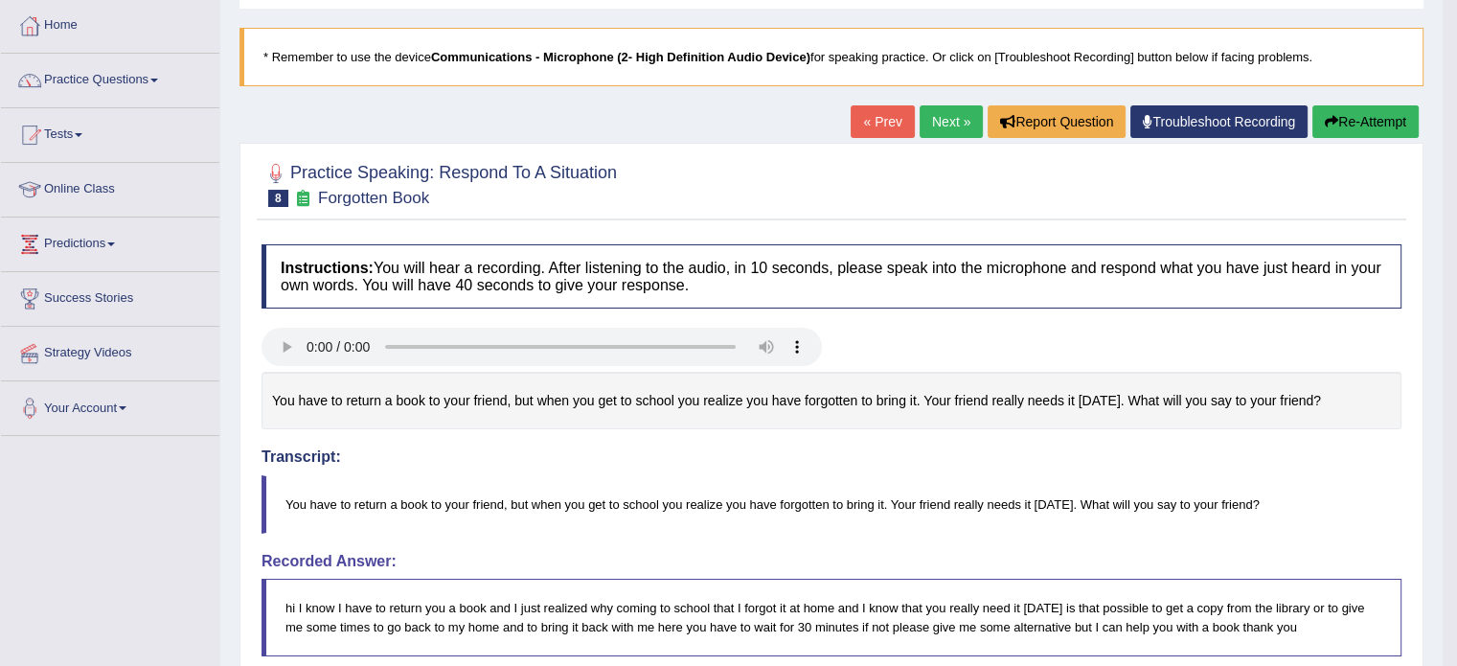
click at [943, 118] on link "Next »" at bounding box center [951, 121] width 63 height 33
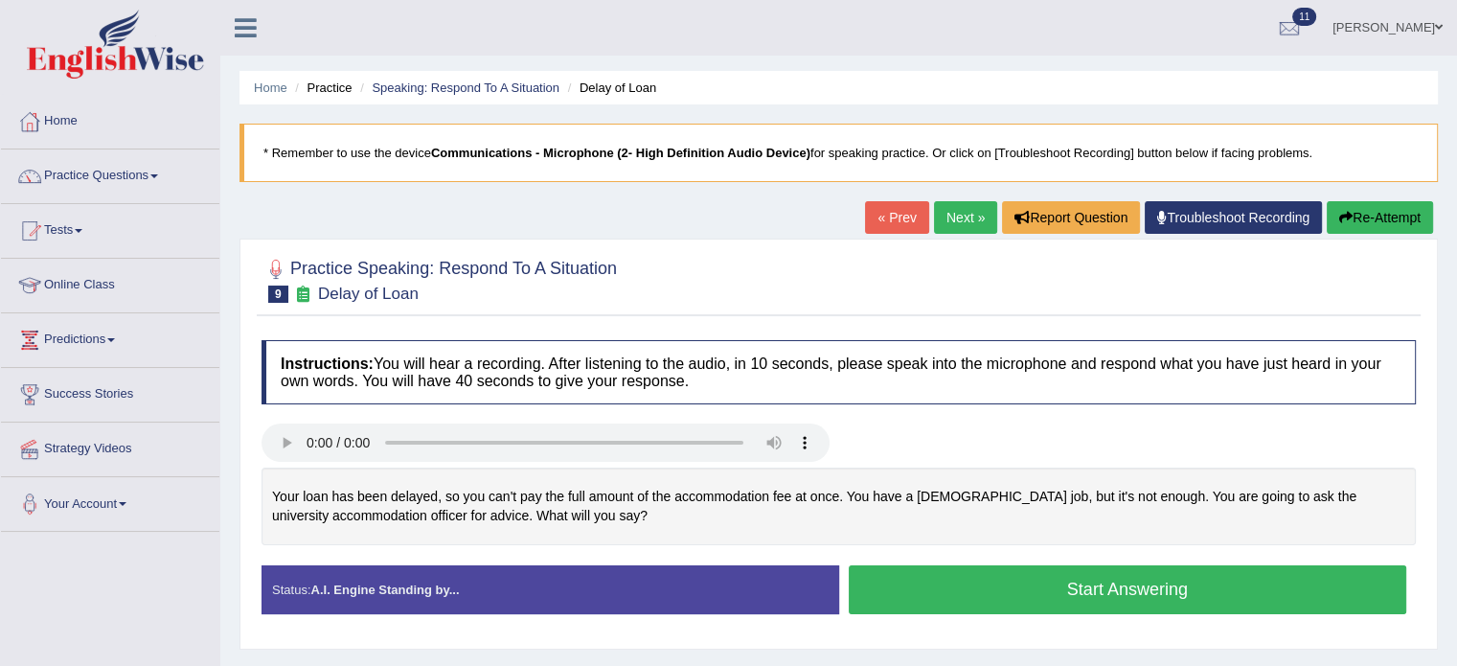
click at [921, 597] on button "Start Answering" at bounding box center [1128, 589] width 559 height 49
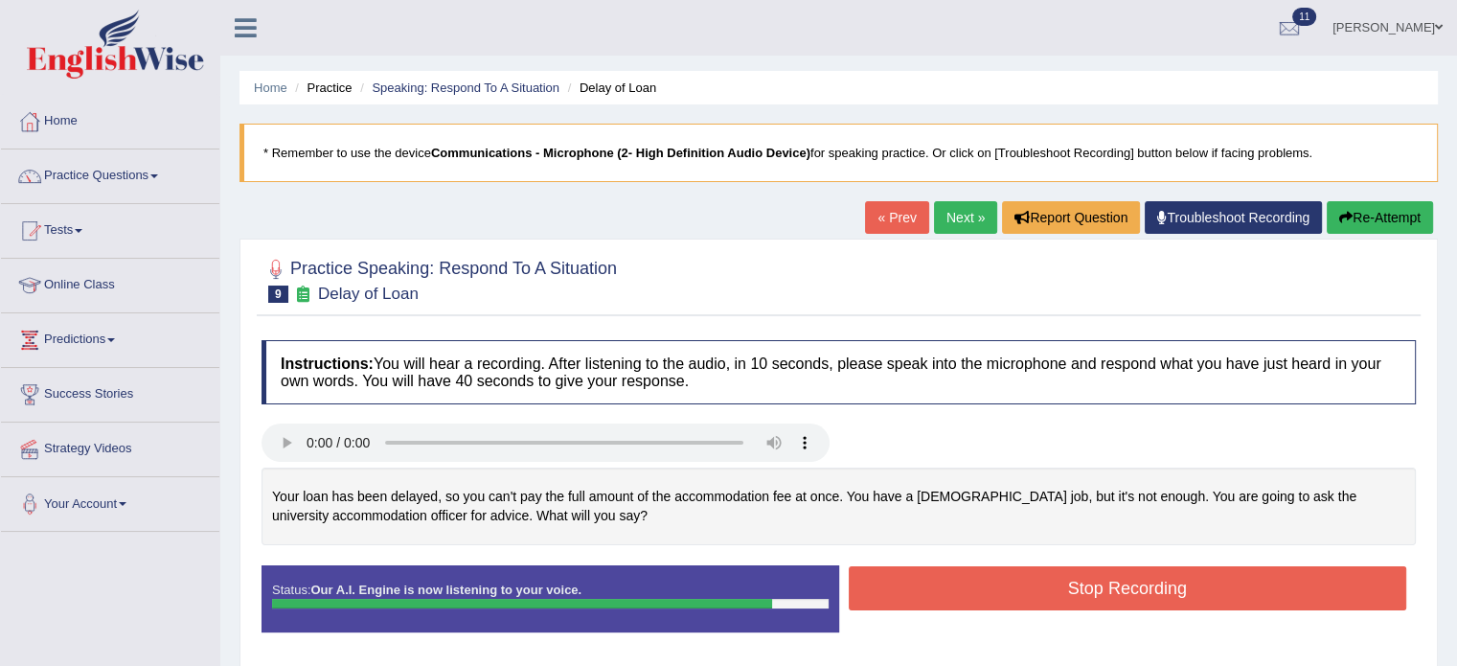
click at [1203, 568] on button "Stop Recording" at bounding box center [1128, 588] width 559 height 44
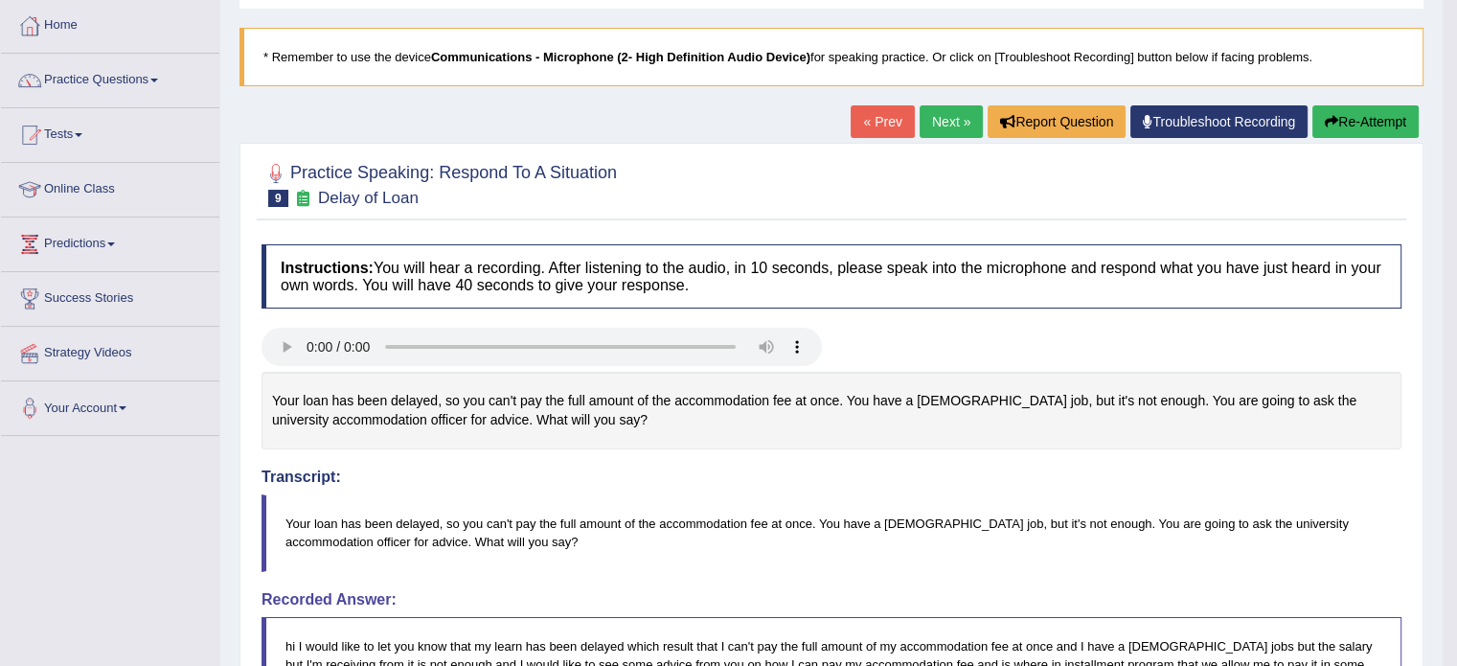
scroll to position [96, 0]
click at [945, 126] on link "Next »" at bounding box center [951, 121] width 63 height 33
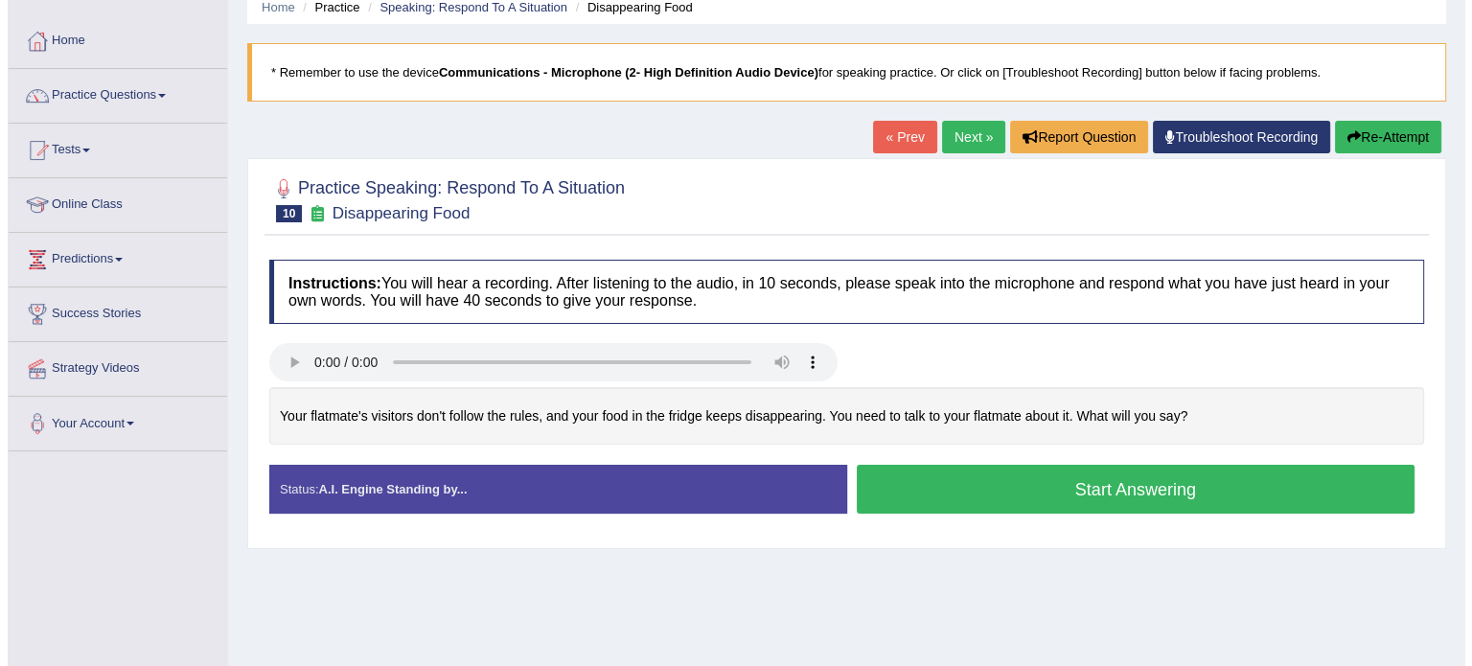
scroll to position [192, 0]
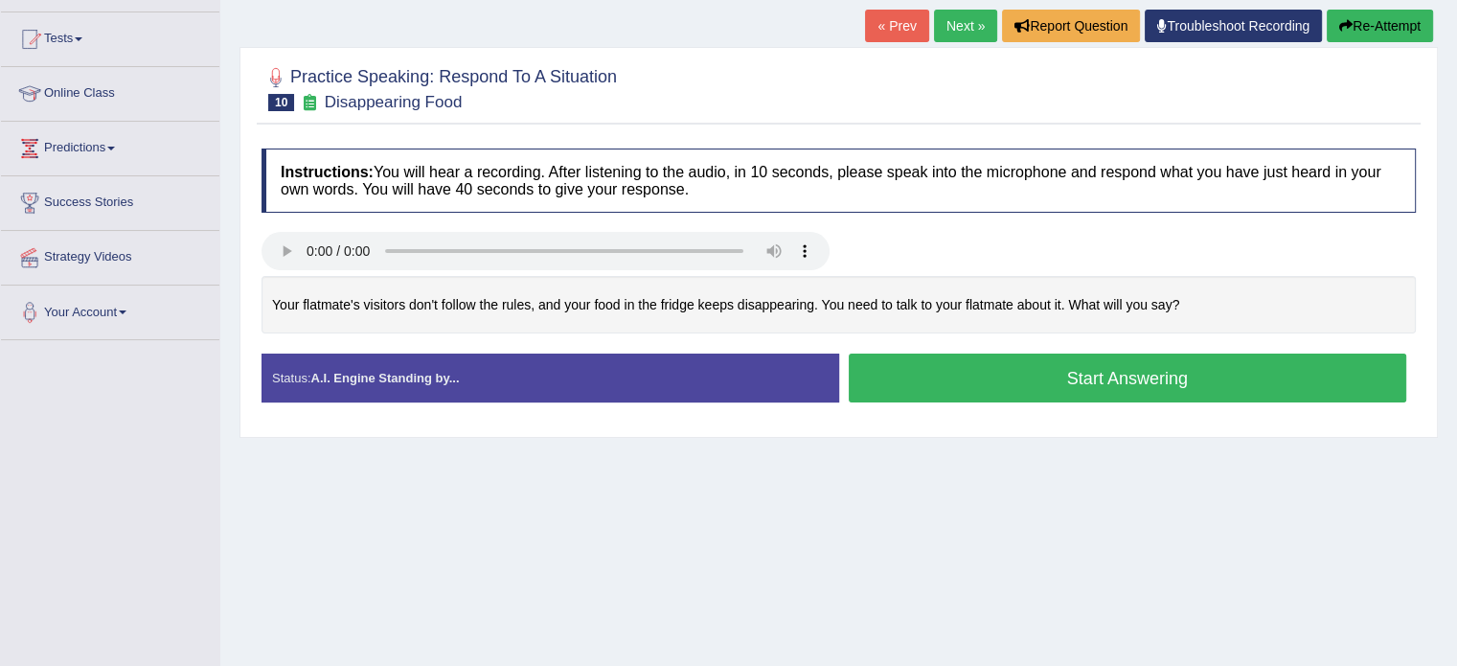
click at [930, 392] on button "Start Answering" at bounding box center [1128, 378] width 559 height 49
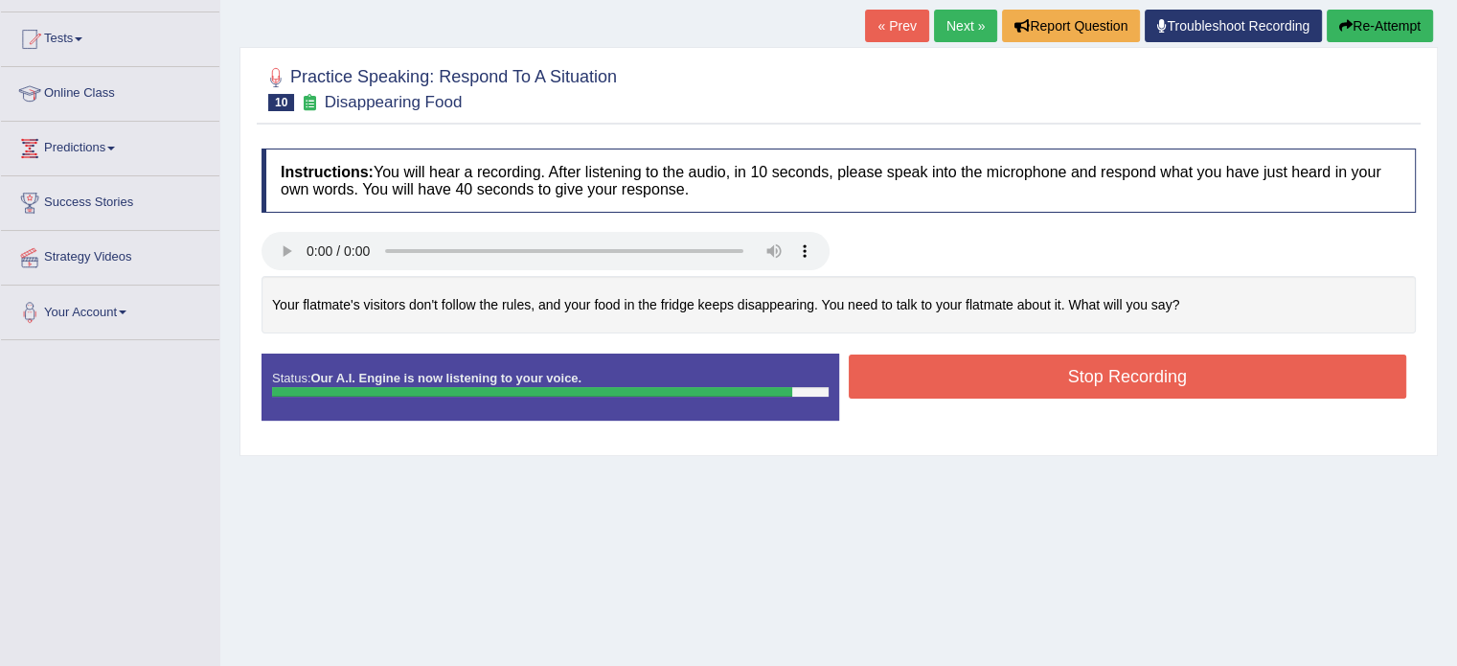
click at [977, 376] on button "Stop Recording" at bounding box center [1128, 376] width 559 height 44
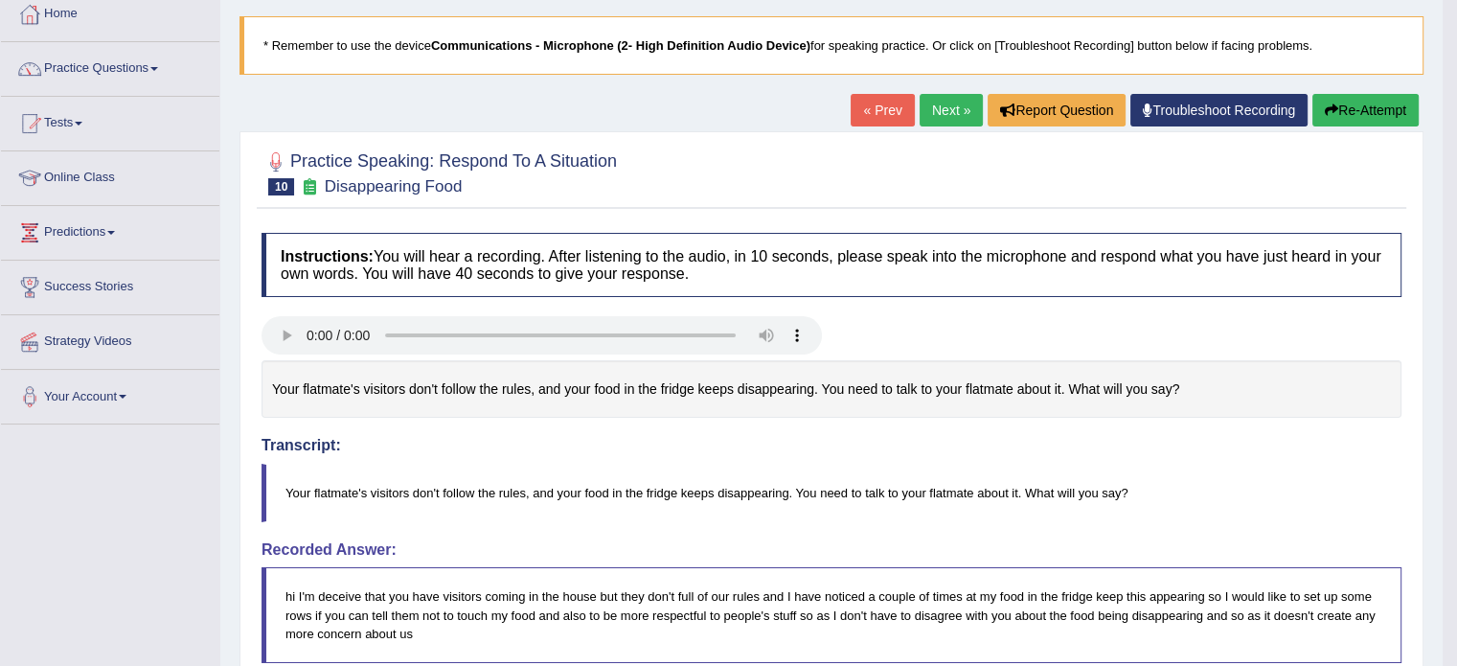
scroll to position [15, 0]
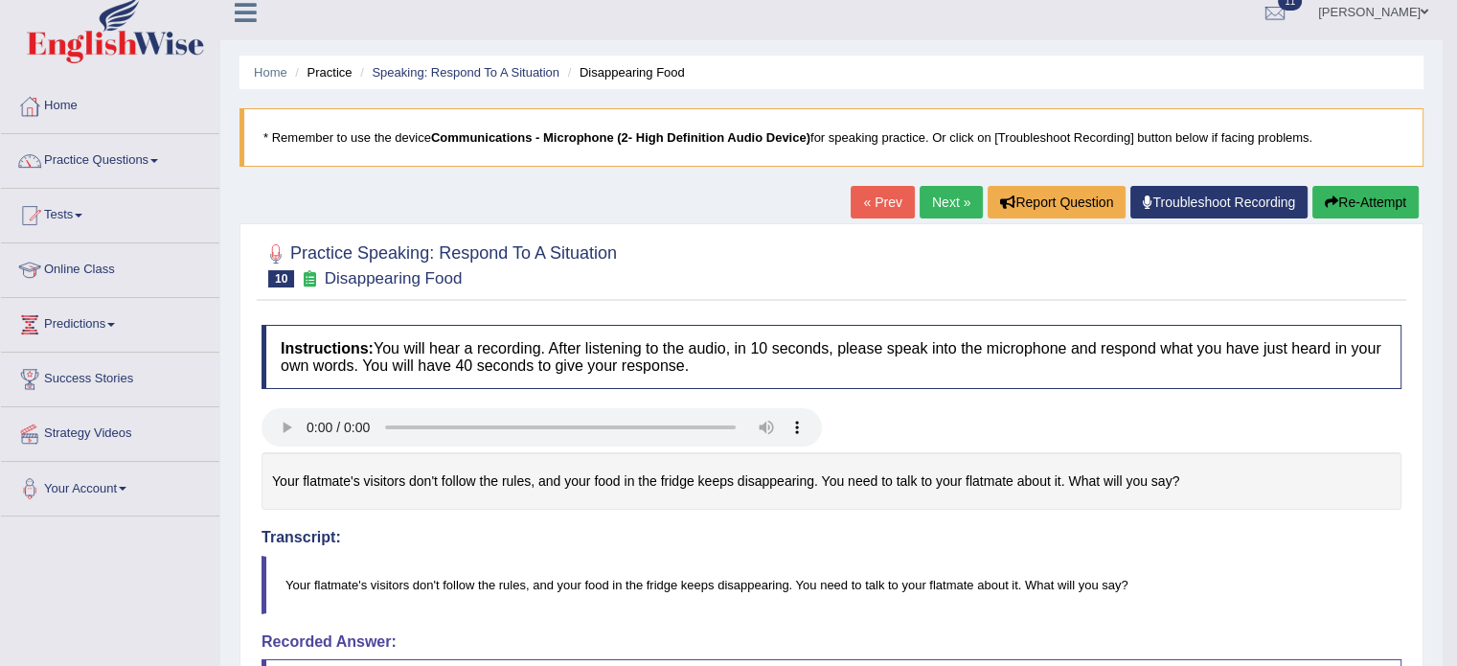
click at [945, 206] on link "Next »" at bounding box center [951, 202] width 63 height 33
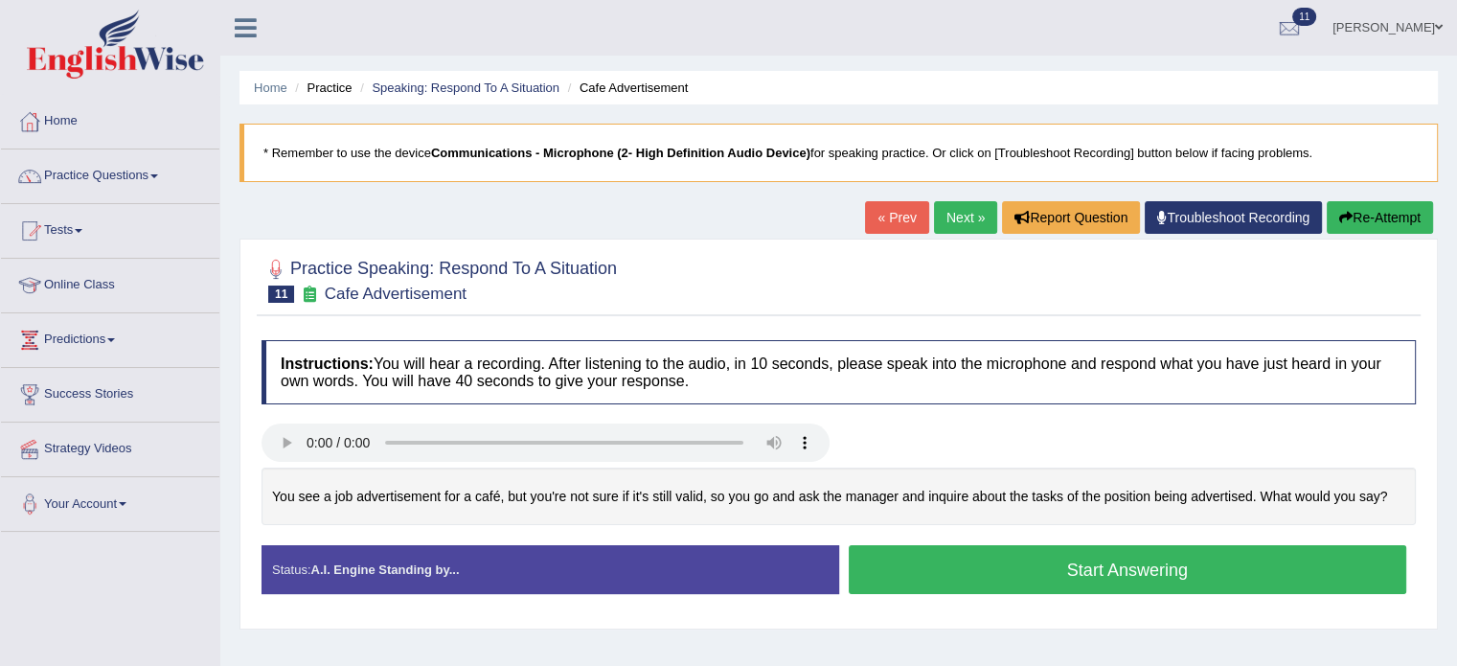
click at [961, 563] on button "Start Answering" at bounding box center [1128, 569] width 559 height 49
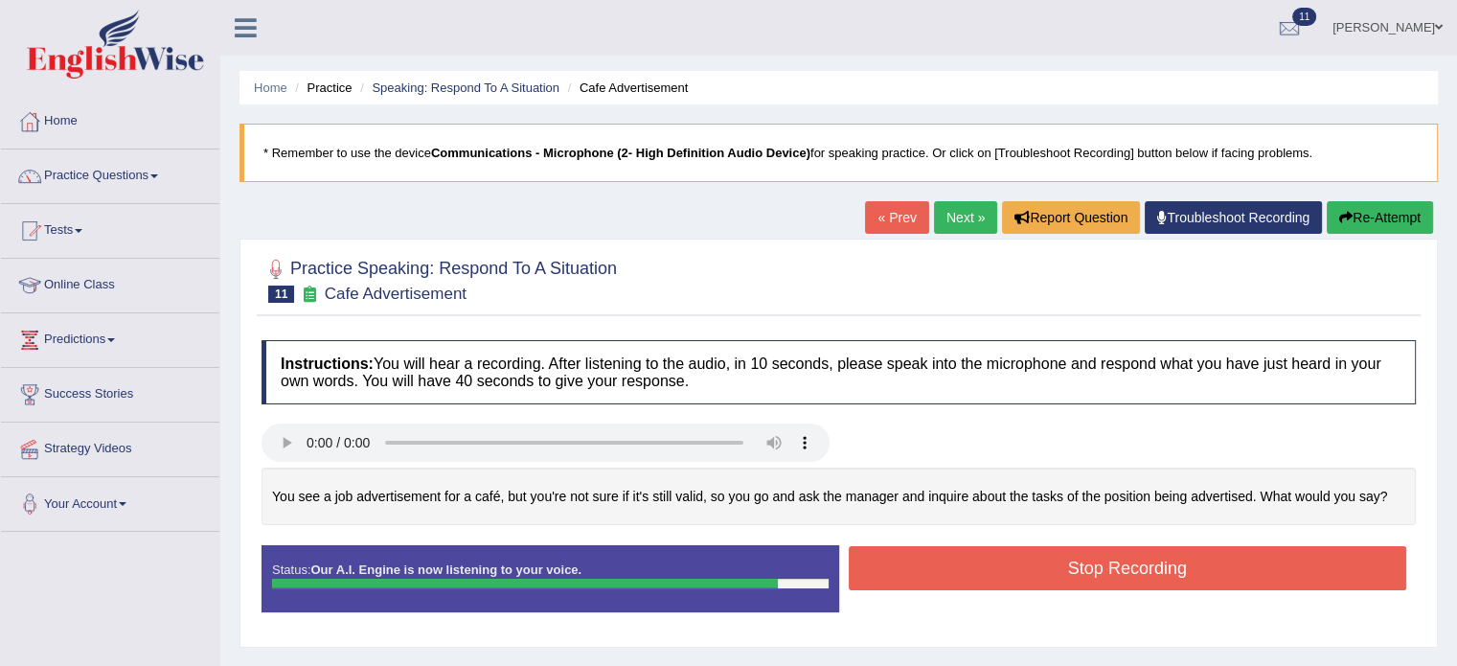
click at [1004, 574] on button "Stop Recording" at bounding box center [1128, 568] width 559 height 44
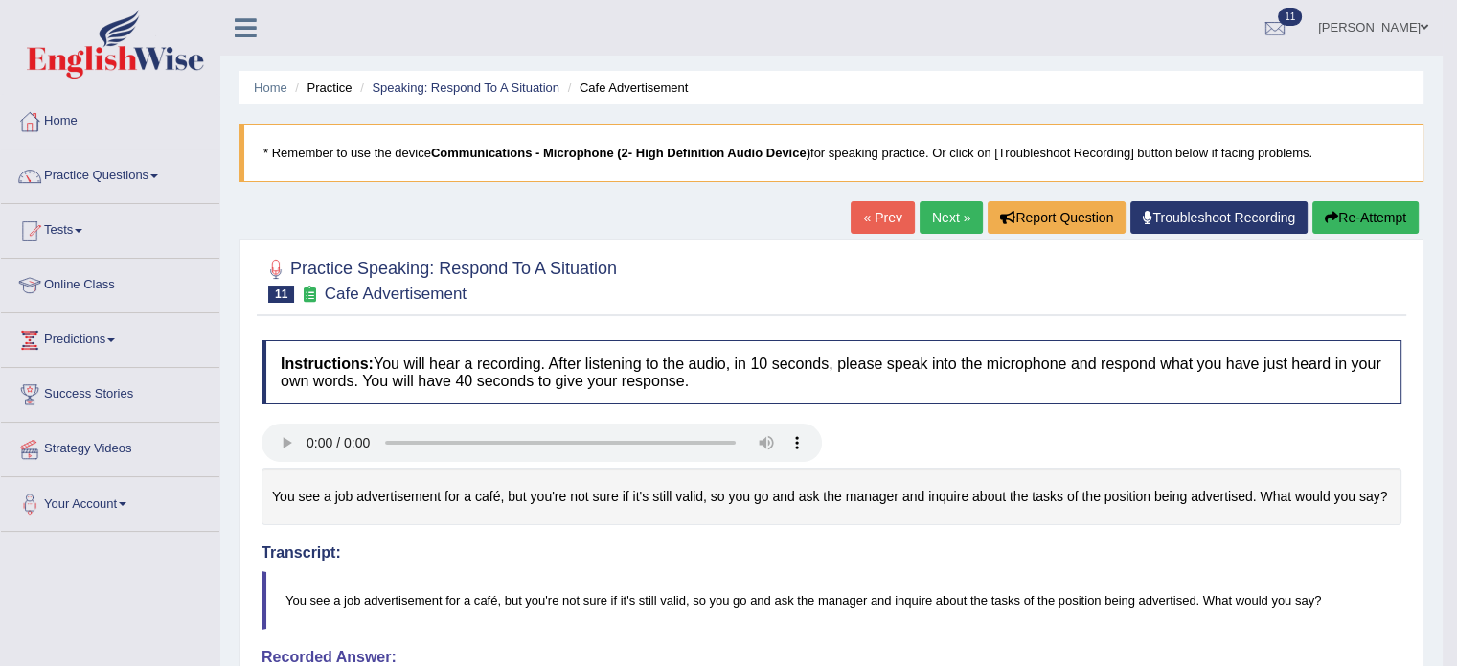
click at [946, 205] on link "Next »" at bounding box center [951, 217] width 63 height 33
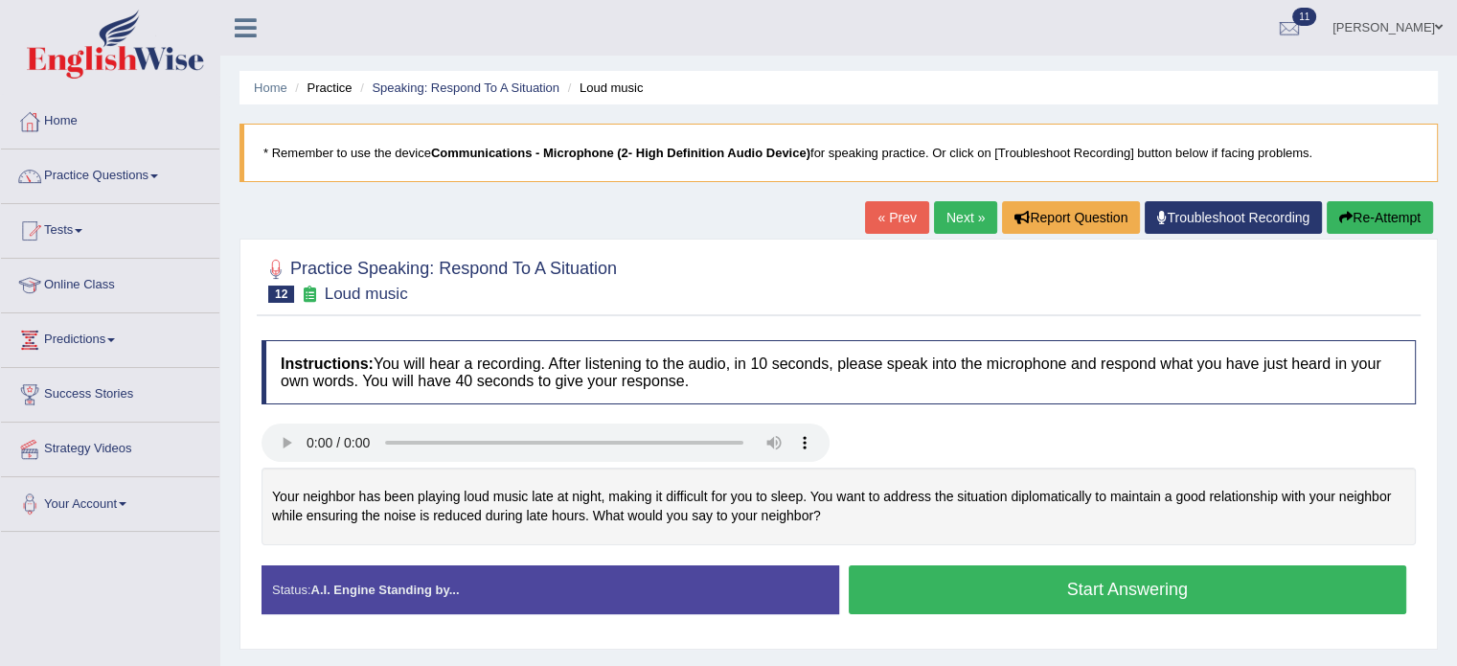
click at [1016, 585] on button "Start Answering" at bounding box center [1128, 589] width 559 height 49
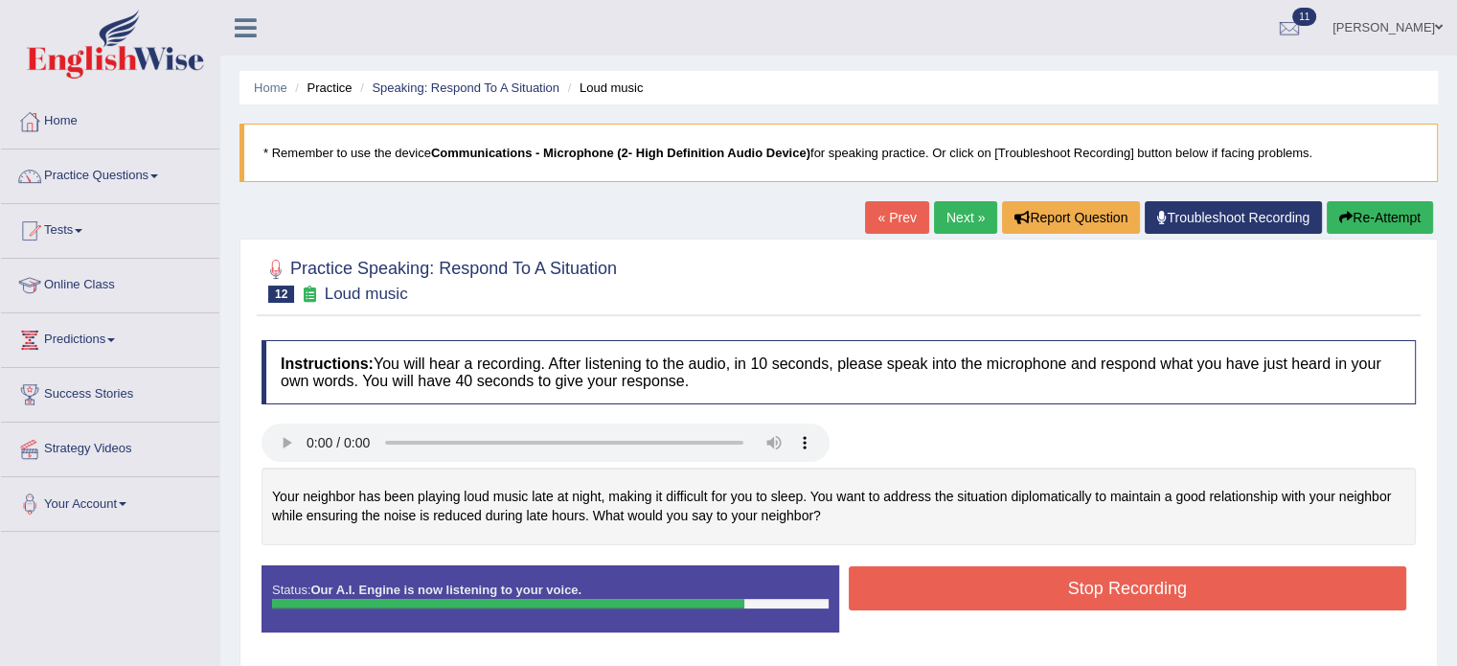
click at [1106, 588] on button "Stop Recording" at bounding box center [1128, 588] width 559 height 44
